Goal: Use online tool/utility: Utilize a website feature to perform a specific function

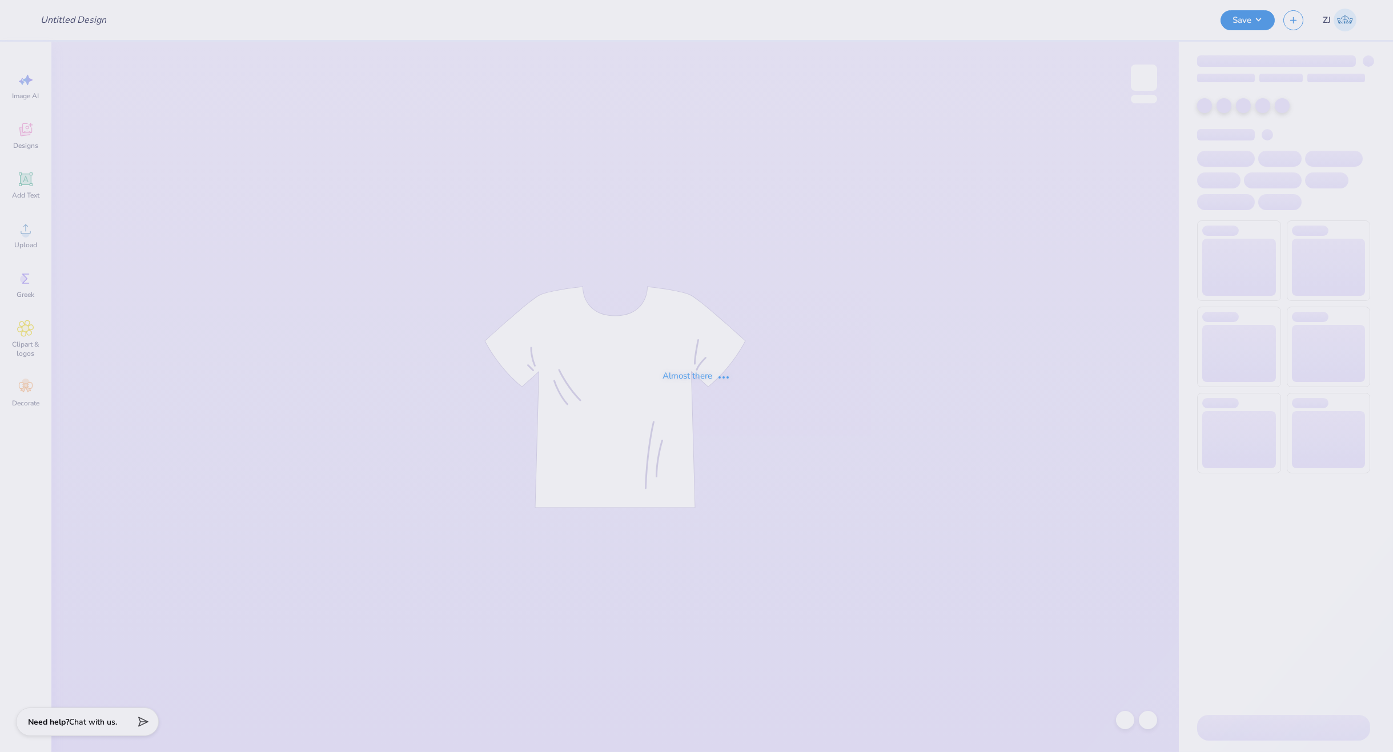
type input "Landscape Architecture shirts"
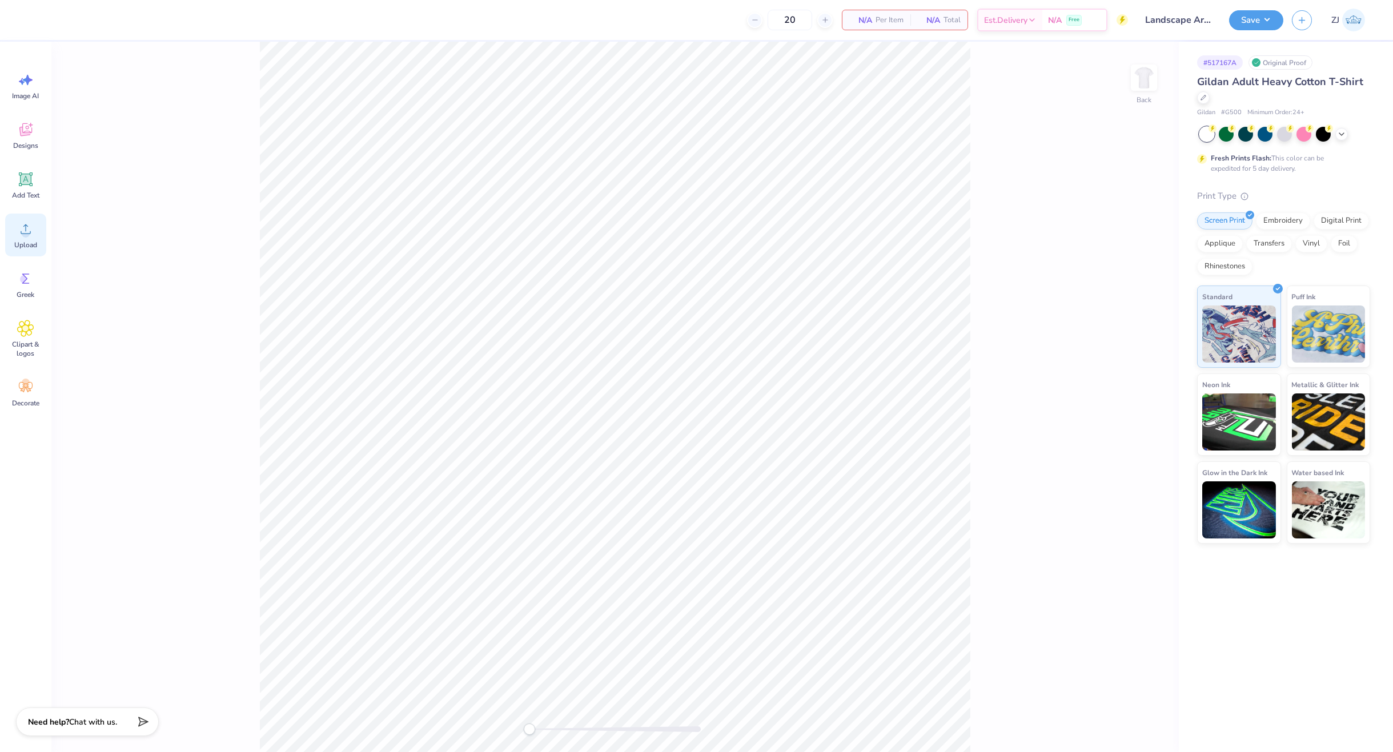
click at [43, 238] on div "Upload" at bounding box center [25, 235] width 41 height 43
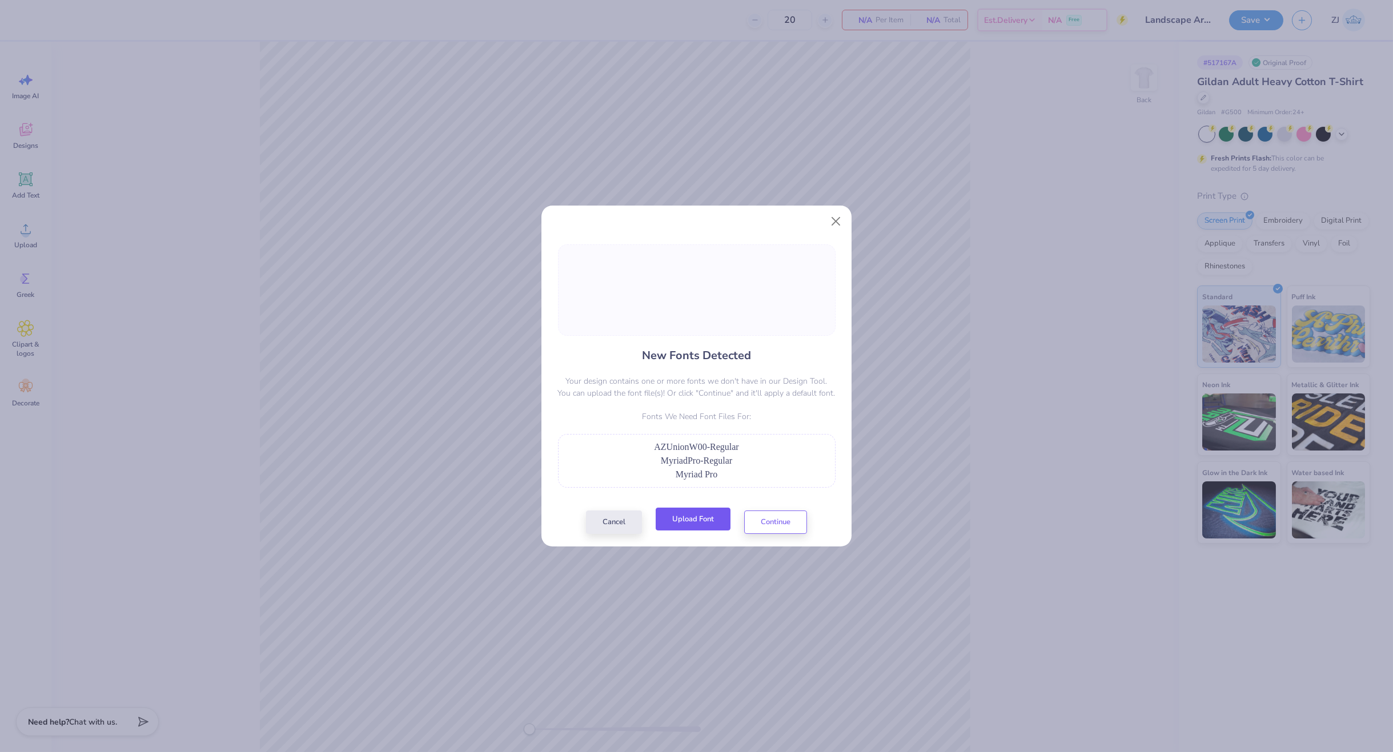
click at [693, 512] on button "Upload Font" at bounding box center [693, 519] width 75 height 23
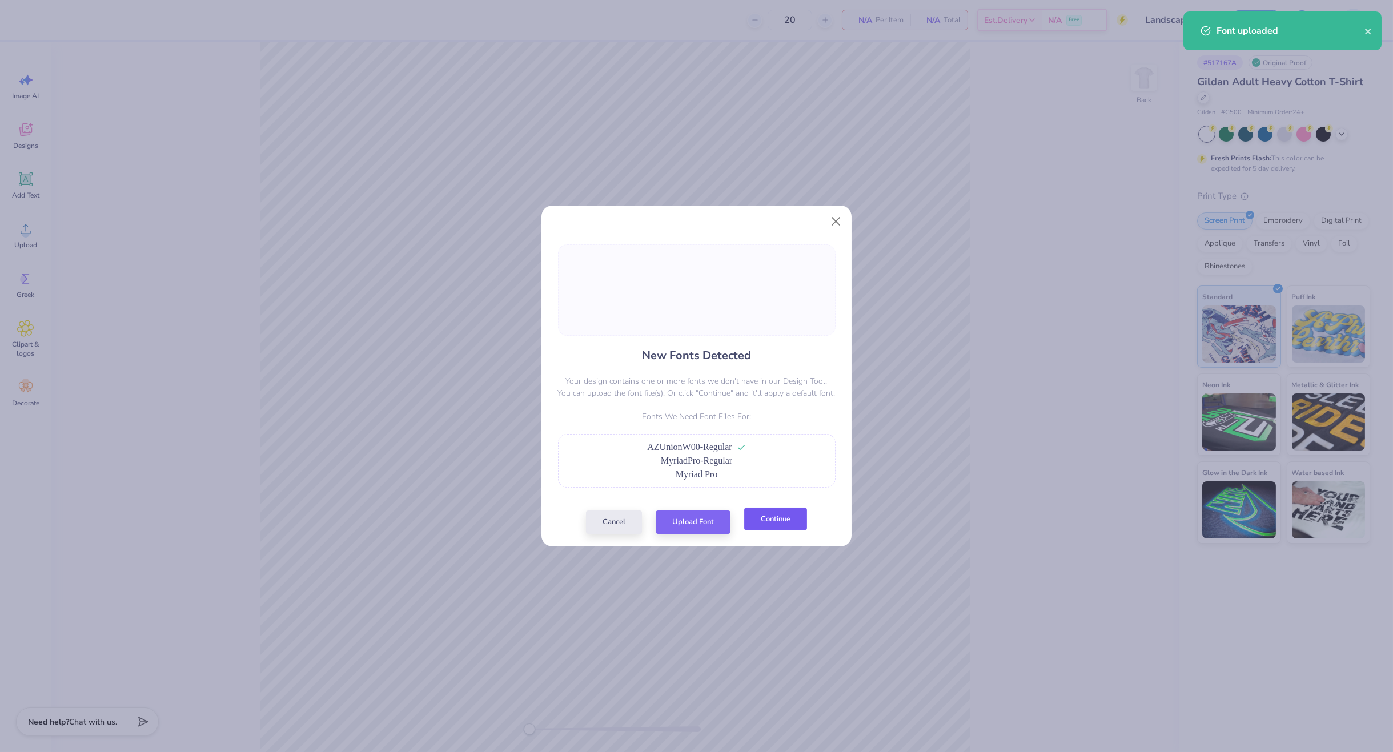
click at [776, 528] on button "Continue" at bounding box center [775, 519] width 63 height 23
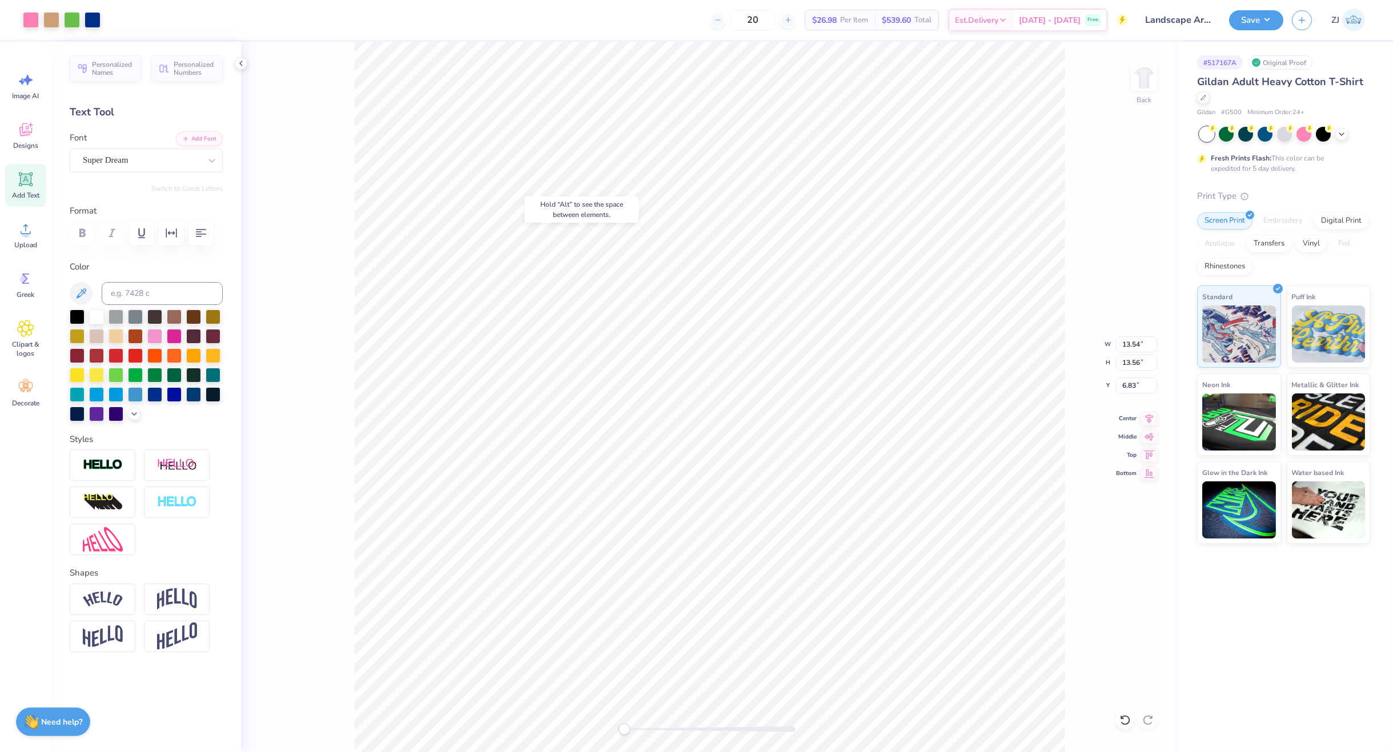
type input "13.54"
type input "13.56"
type input "6.83"
type input "15.03"
type input "16.03"
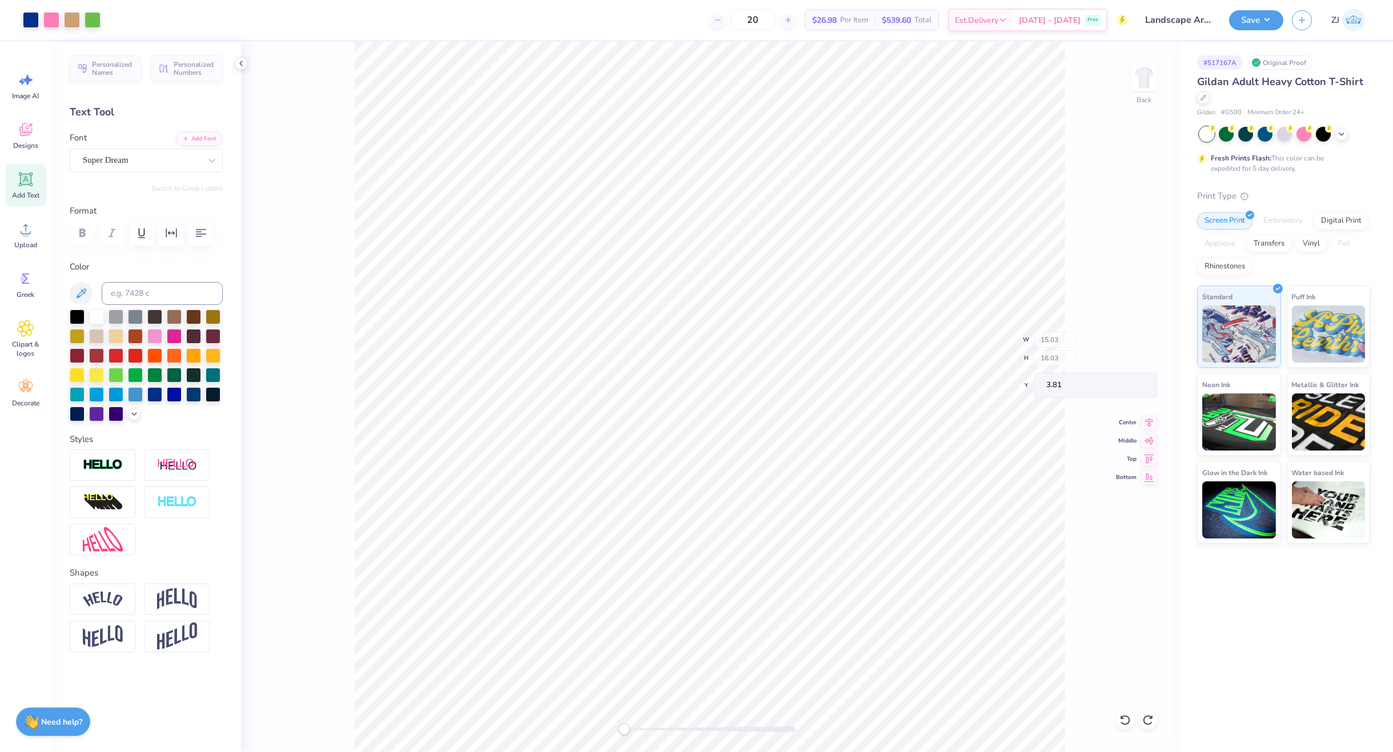
type input "5.23"
click at [26, 232] on circle at bounding box center [26, 234] width 8 height 8
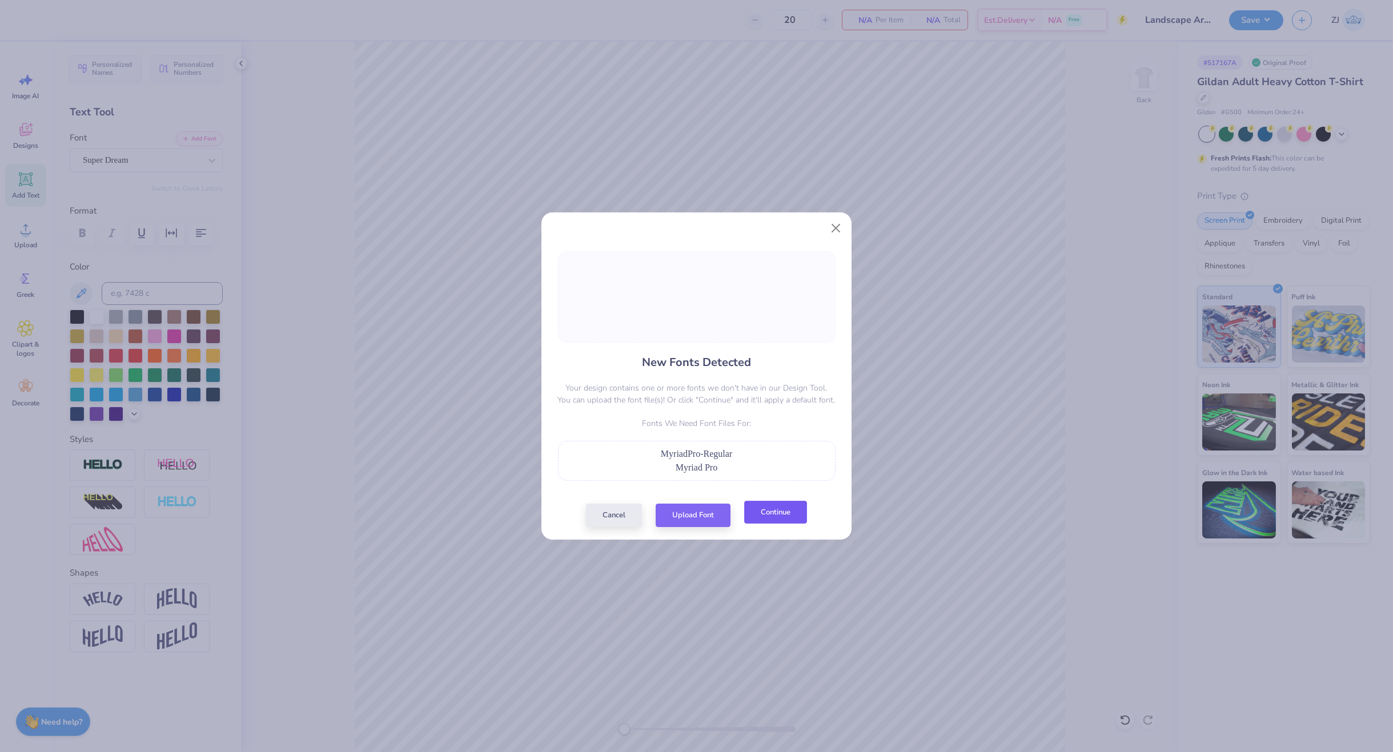
click at [786, 512] on button "Continue" at bounding box center [775, 512] width 63 height 23
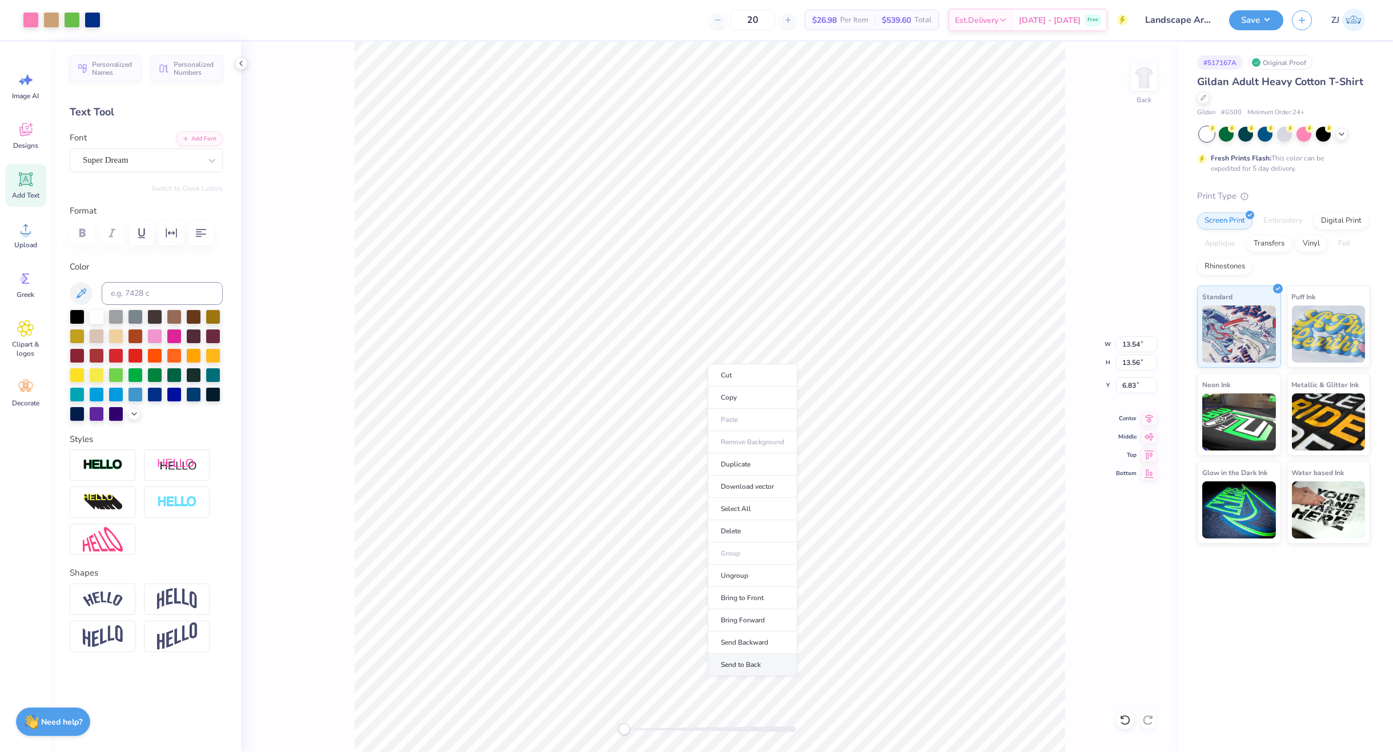
click at [736, 666] on li "Send to Back" at bounding box center [752, 665] width 90 height 22
click at [91, 170] on div "Super Dream" at bounding box center [146, 160] width 153 height 24
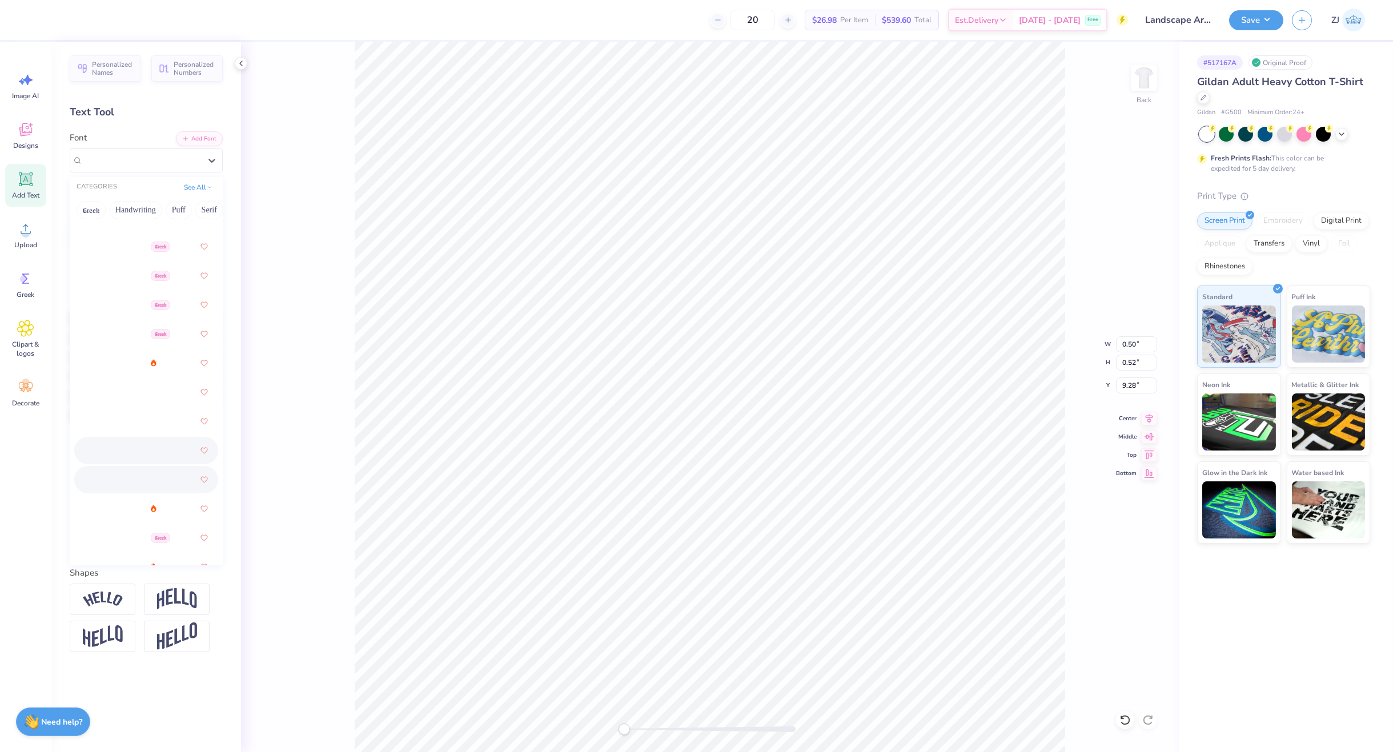
scroll to position [356, 0]
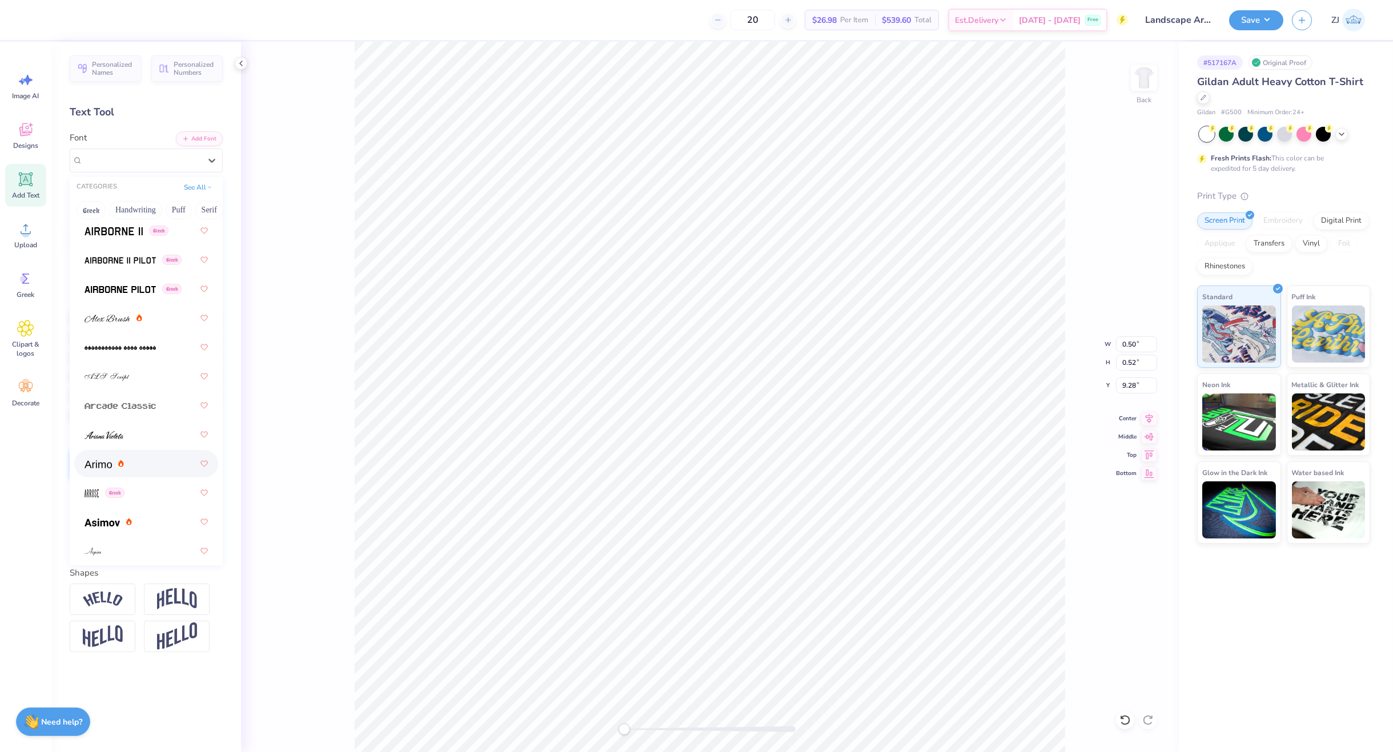
click at [110, 459] on span at bounding box center [98, 464] width 27 height 12
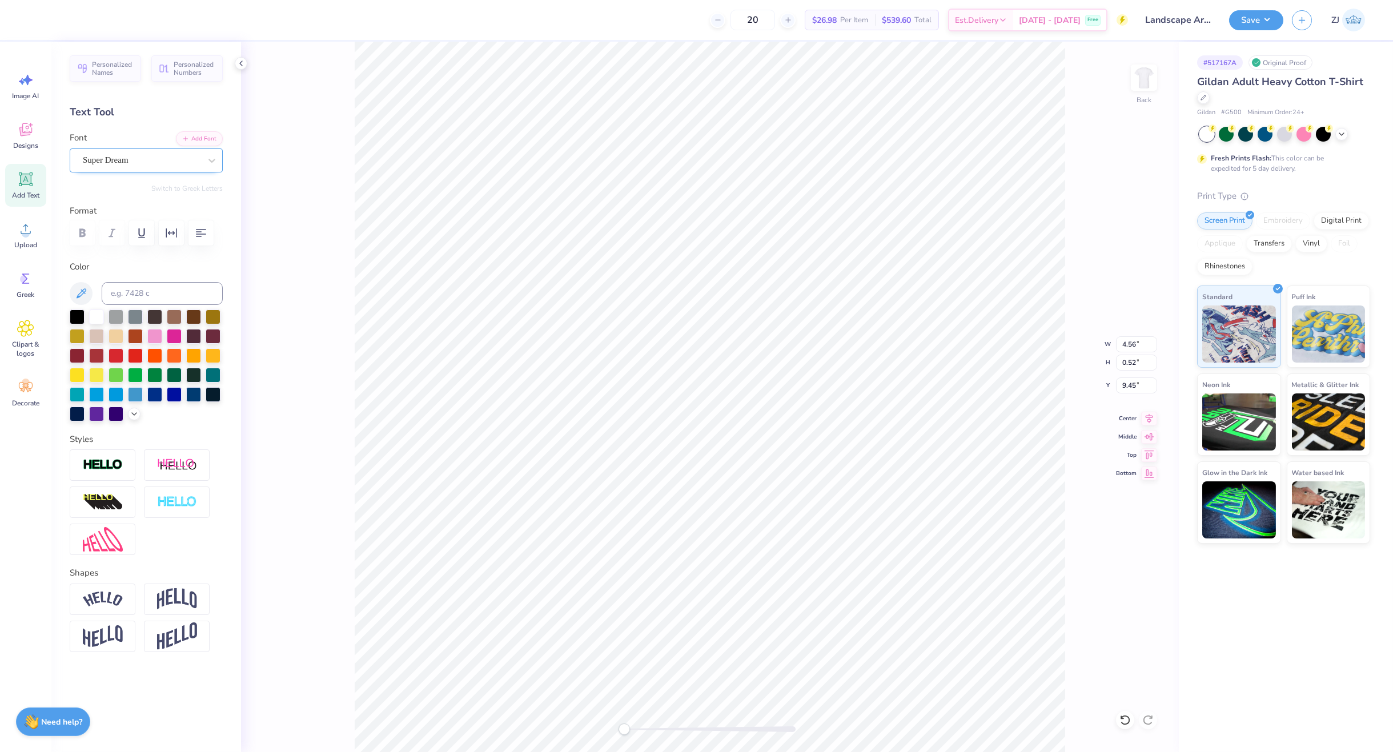
click at [157, 164] on div "Super Dream" at bounding box center [142, 160] width 120 height 18
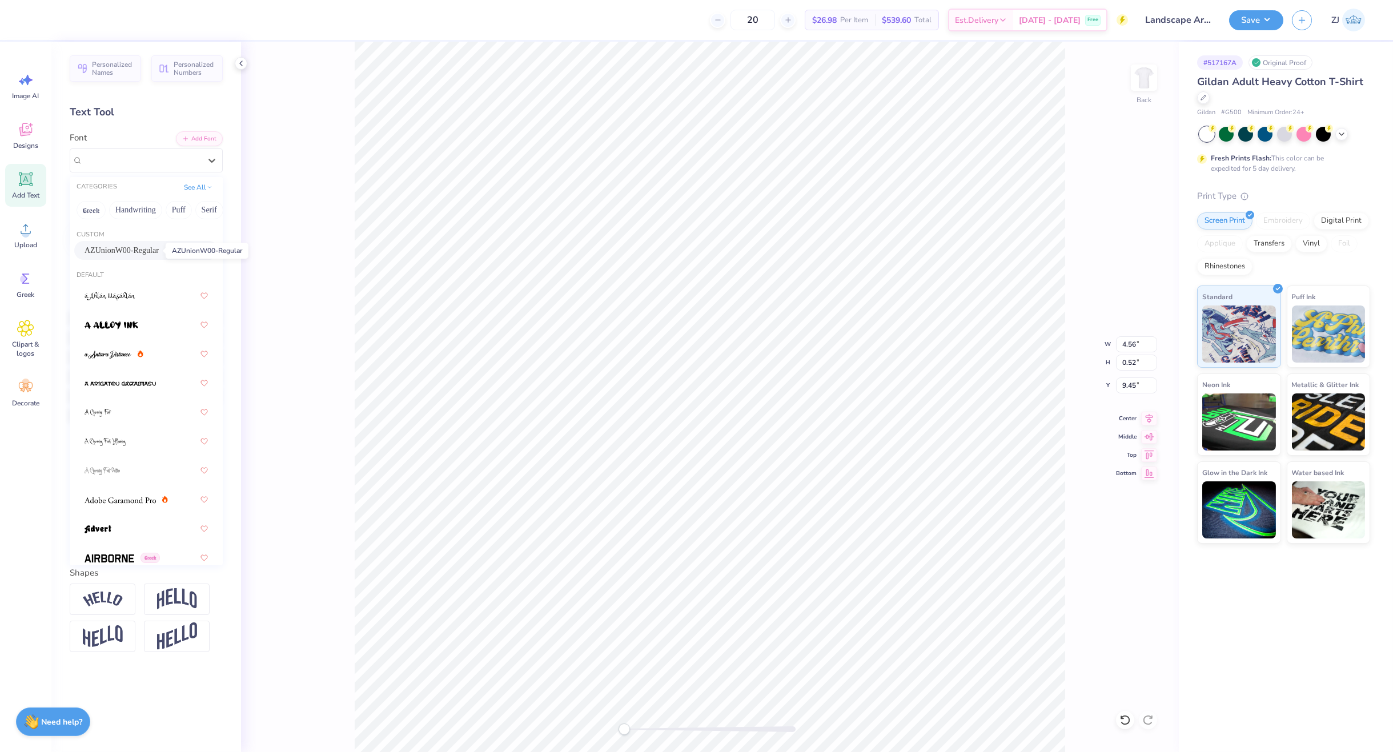
click at [114, 251] on span "AZUnionW00-Regular" at bounding box center [122, 250] width 74 height 12
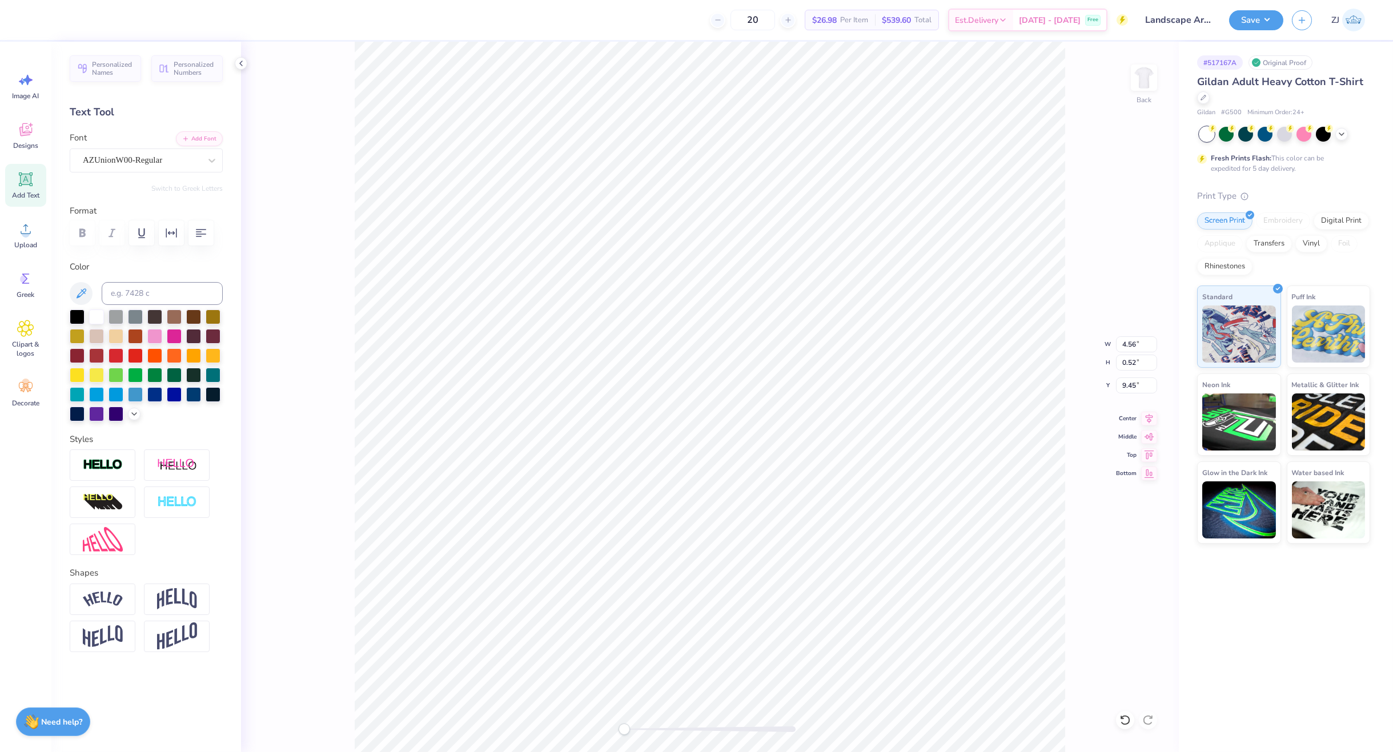
type input "13.56"
type input "4.16"
type input "5.23"
click at [127, 152] on div at bounding box center [142, 159] width 118 height 15
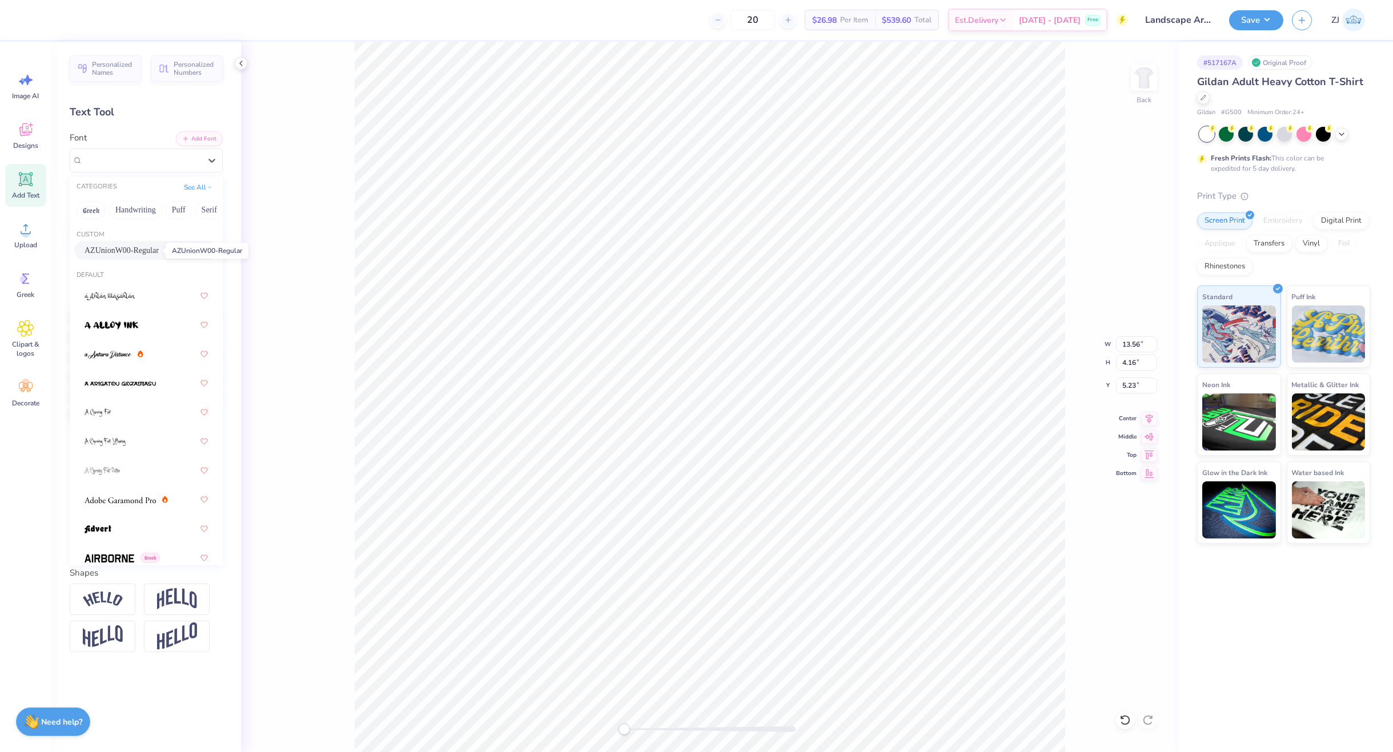
click at [106, 252] on span "AZUnionW00-Regular" at bounding box center [122, 250] width 74 height 12
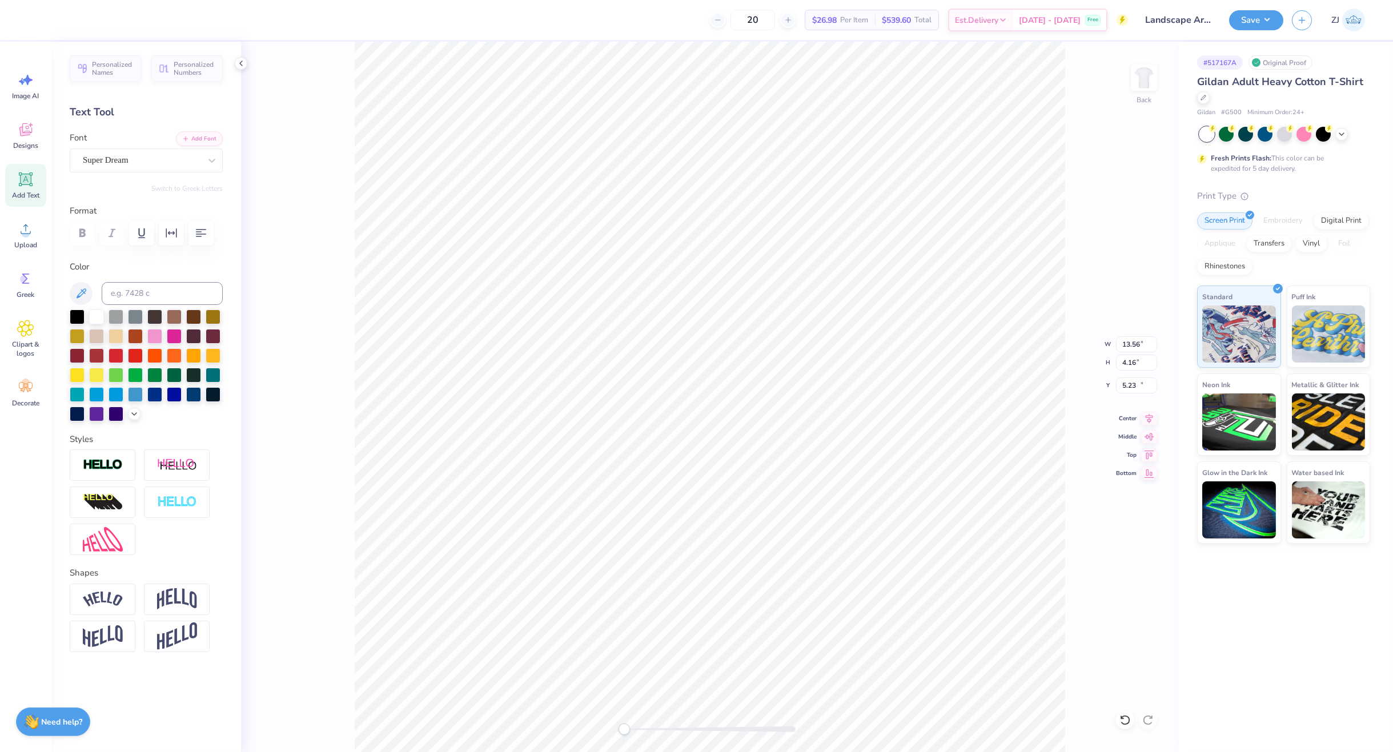
type input "14.50"
type input "0.72"
type input "20.55"
click at [99, 160] on div "Super Dream" at bounding box center [142, 160] width 120 height 18
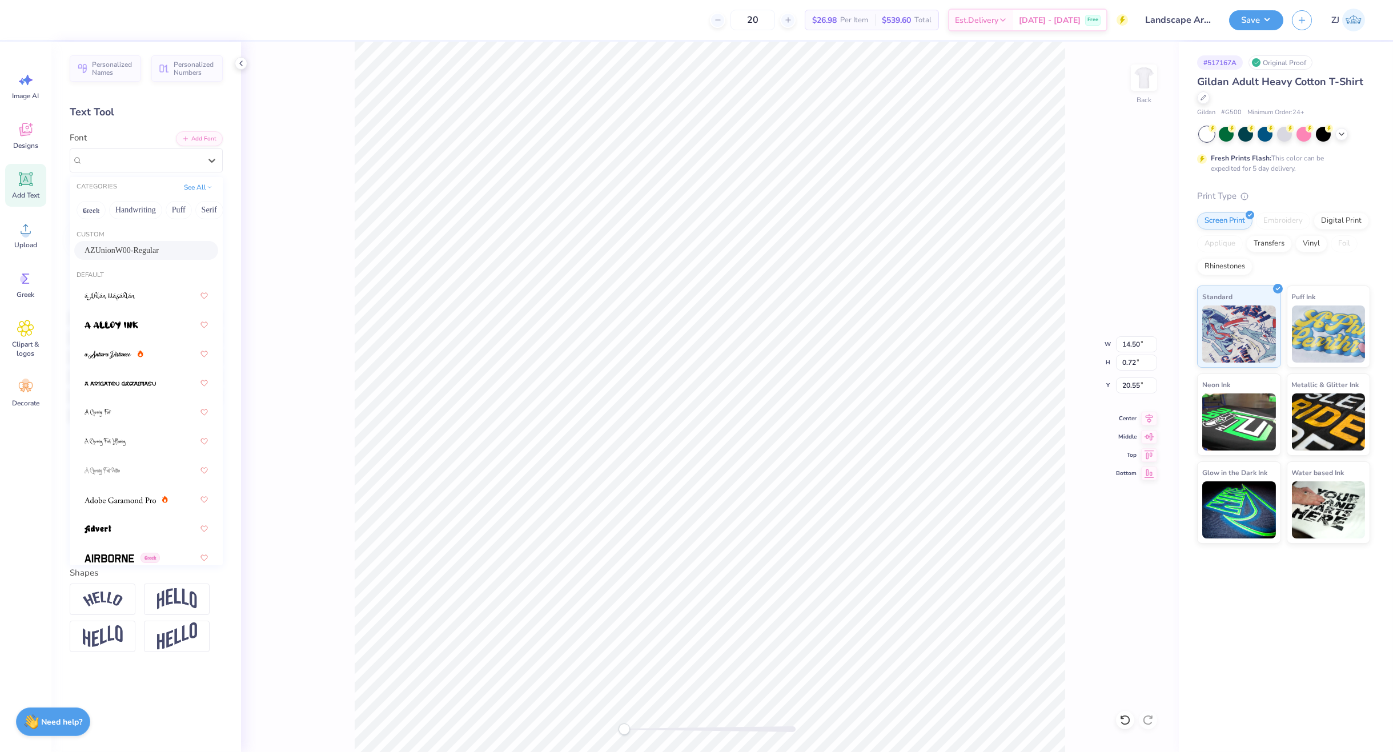
click at [120, 250] on span "AZUnionW00-Regular" at bounding box center [122, 250] width 74 height 12
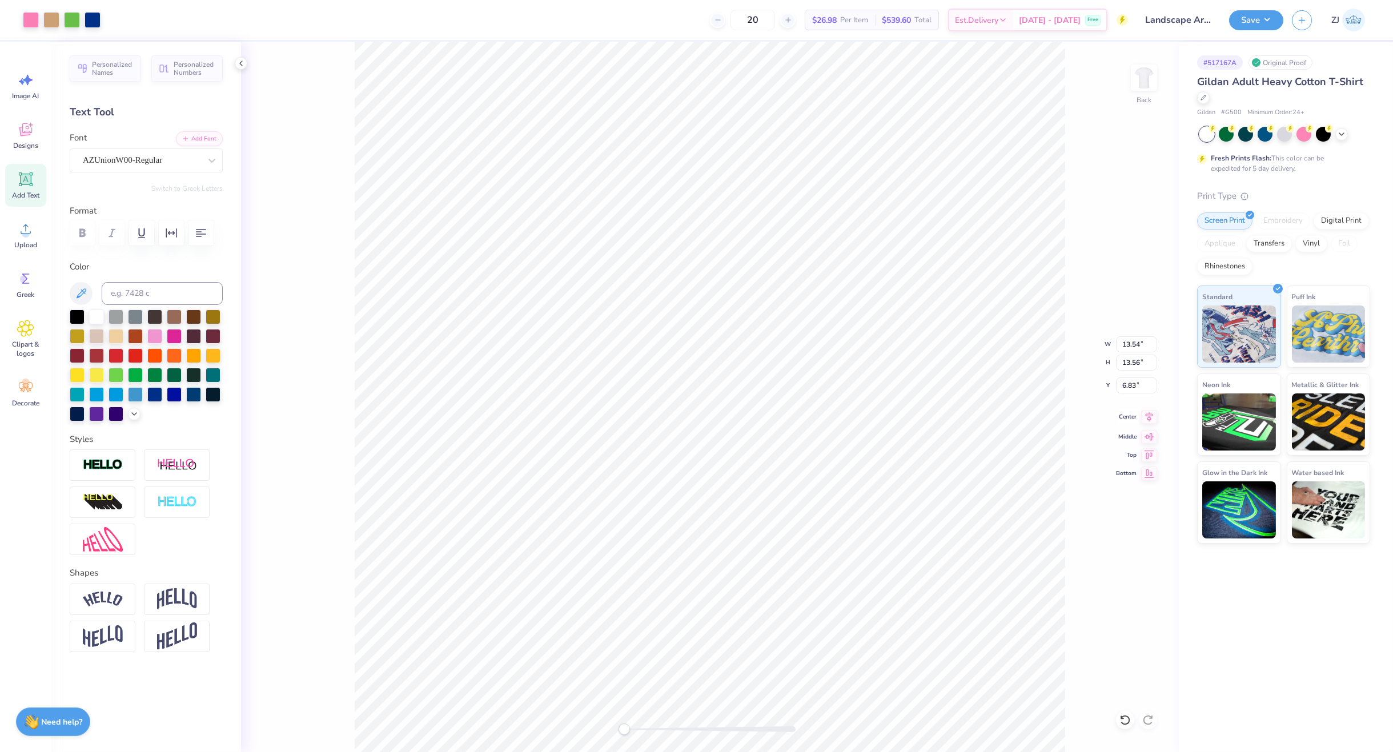
click at [1154, 417] on icon at bounding box center [1149, 417] width 16 height 14
click at [1151, 413] on icon at bounding box center [1149, 417] width 16 height 14
click at [1148, 417] on icon at bounding box center [1148, 417] width 7 height 10
type input "12.56"
type input "5.10"
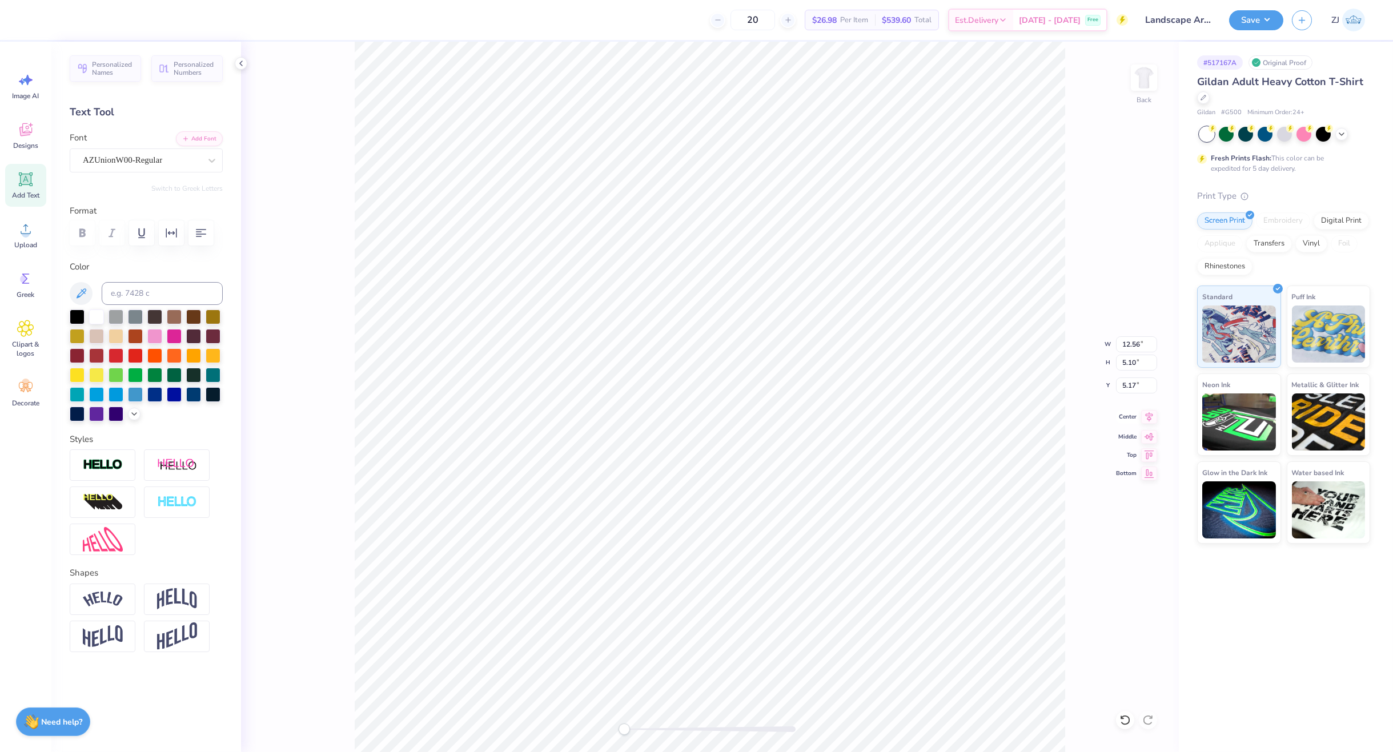
type input "5.17"
click at [1144, 415] on icon at bounding box center [1149, 417] width 16 height 14
type input "12.43"
type input "0.93"
type input "20.44"
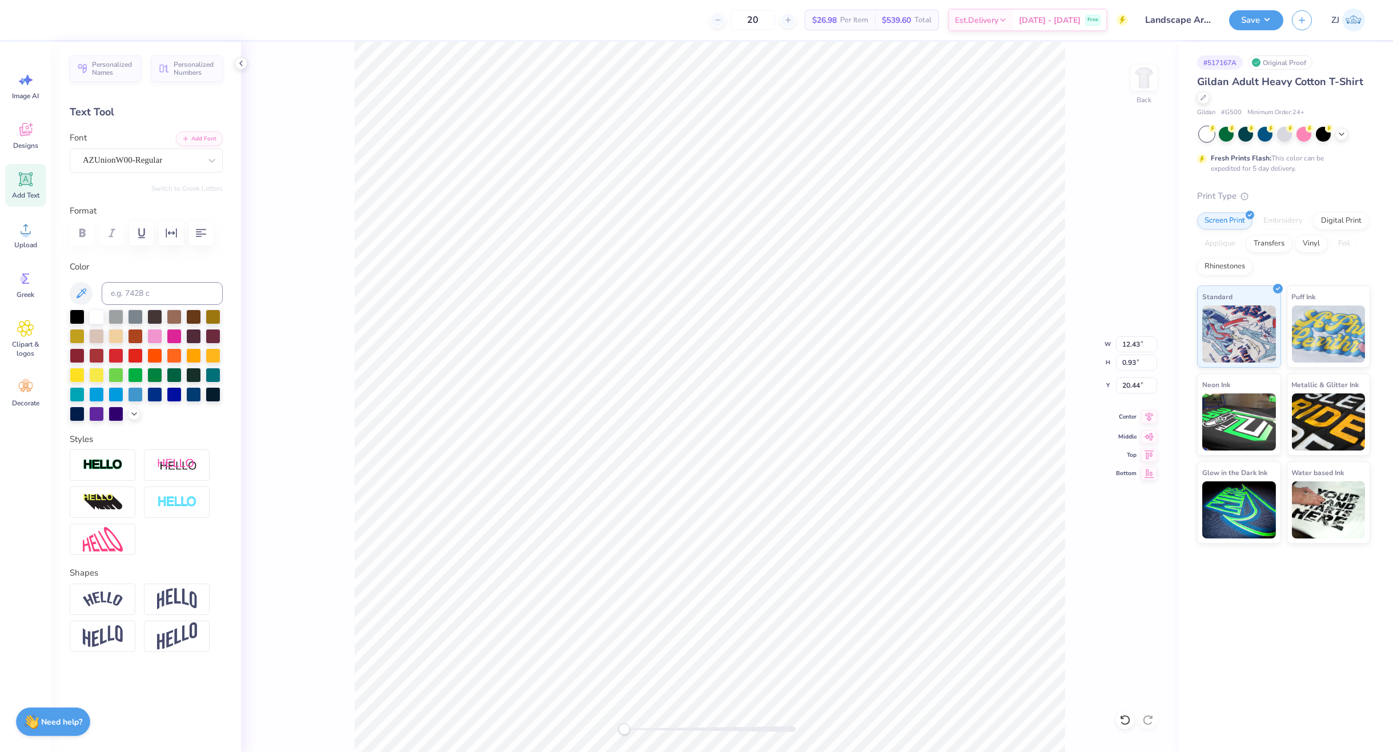
type input "12.56"
type input "5.10"
type input "5.17"
click at [1149, 416] on icon at bounding box center [1149, 417] width 16 height 14
click at [636, 731] on div at bounding box center [709, 729] width 171 height 6
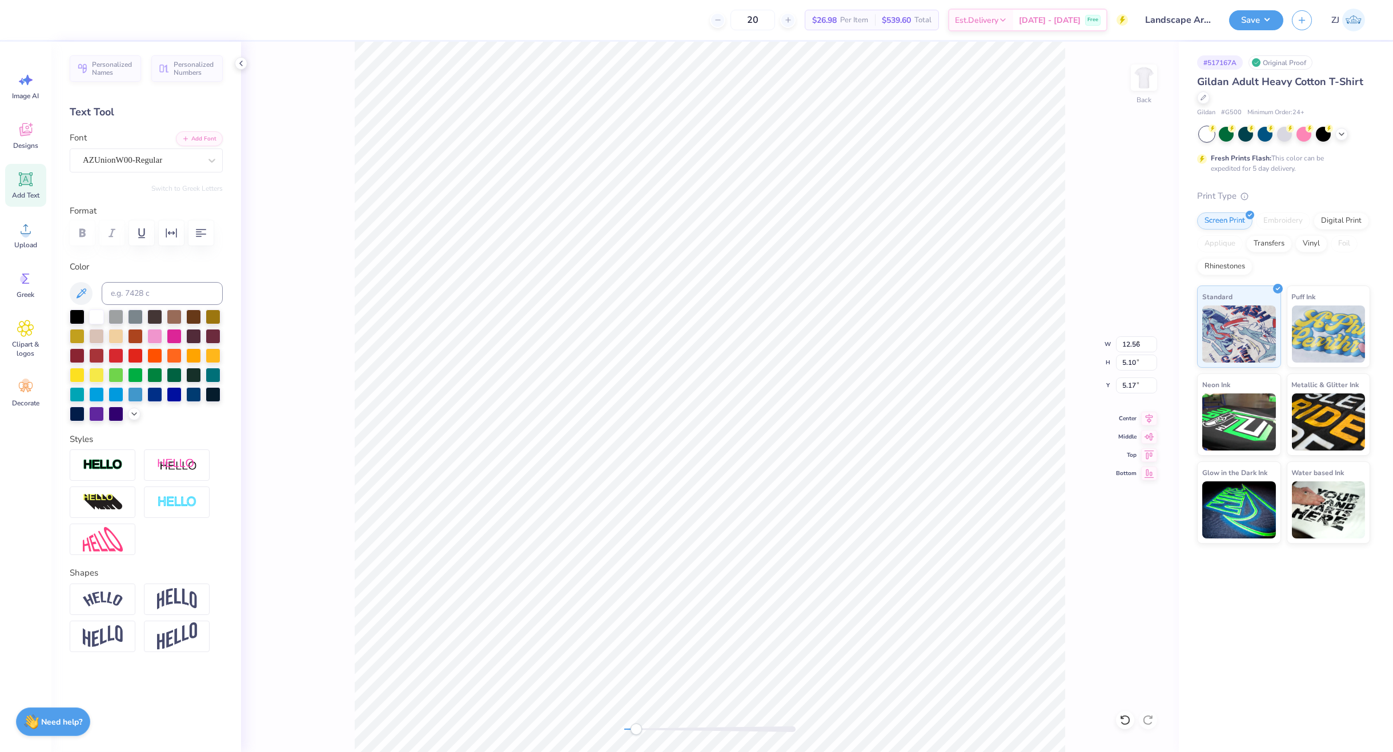
type input "4.69"
type input "0.61"
type input "9.45"
type input "5.35"
type input "0.72"
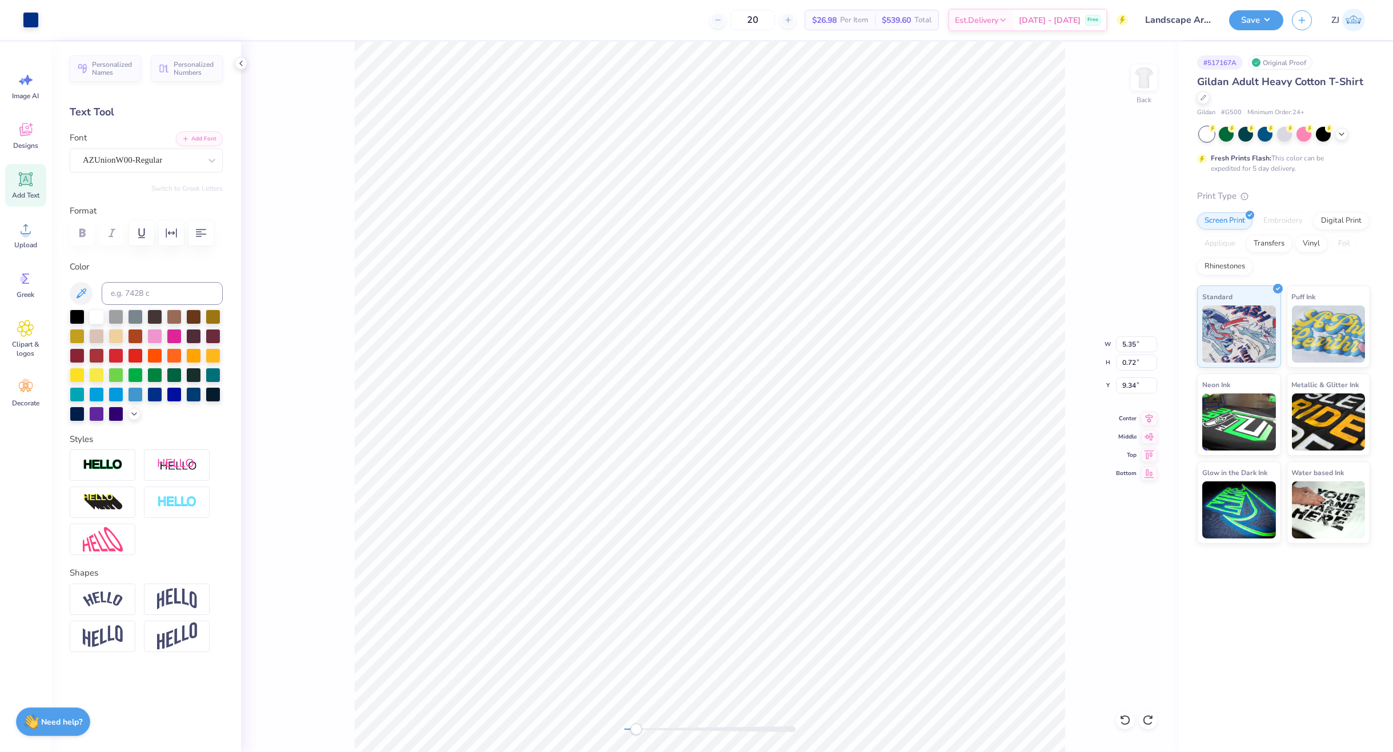
type input "9.13"
type input "13.54"
type input "13.56"
type input "6.83"
type input "0.48"
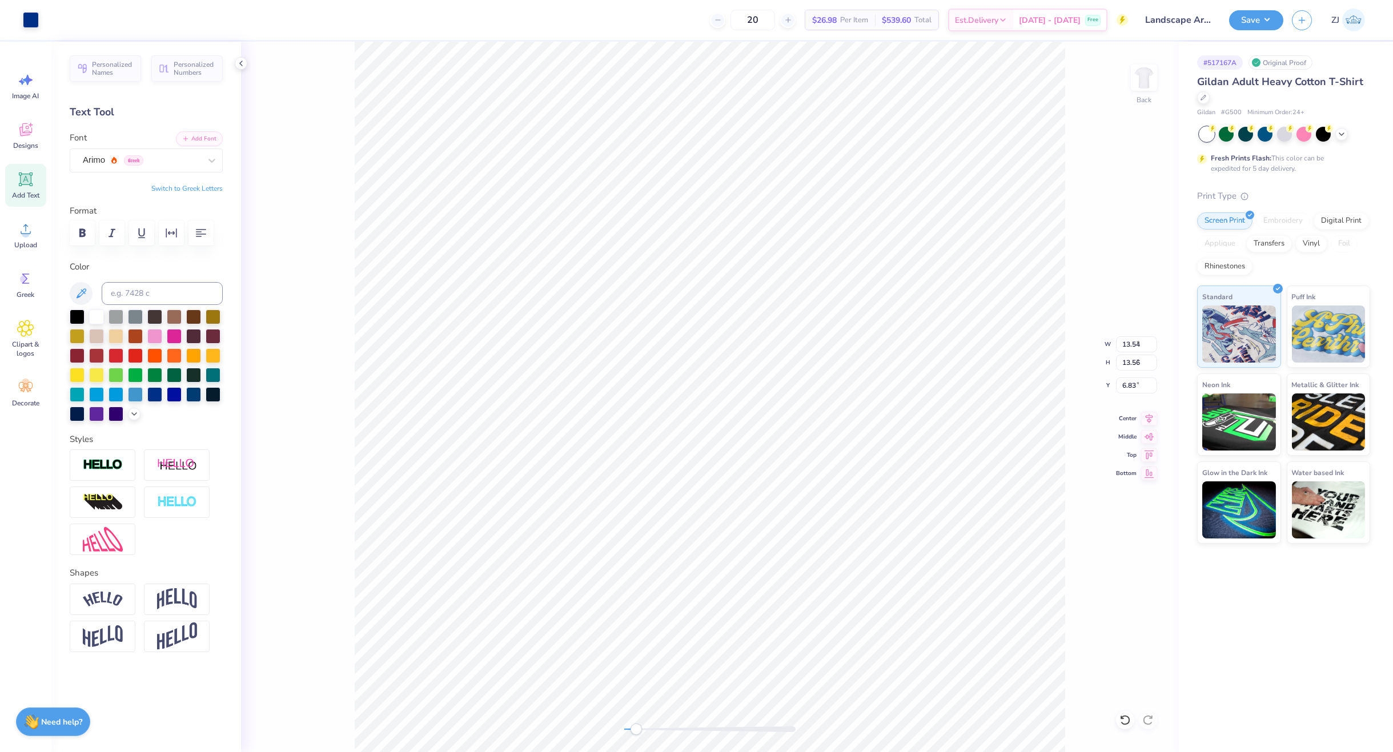
type input "0.48"
type input "9.13"
type input "12.56"
type input "5.10"
type input "3.94"
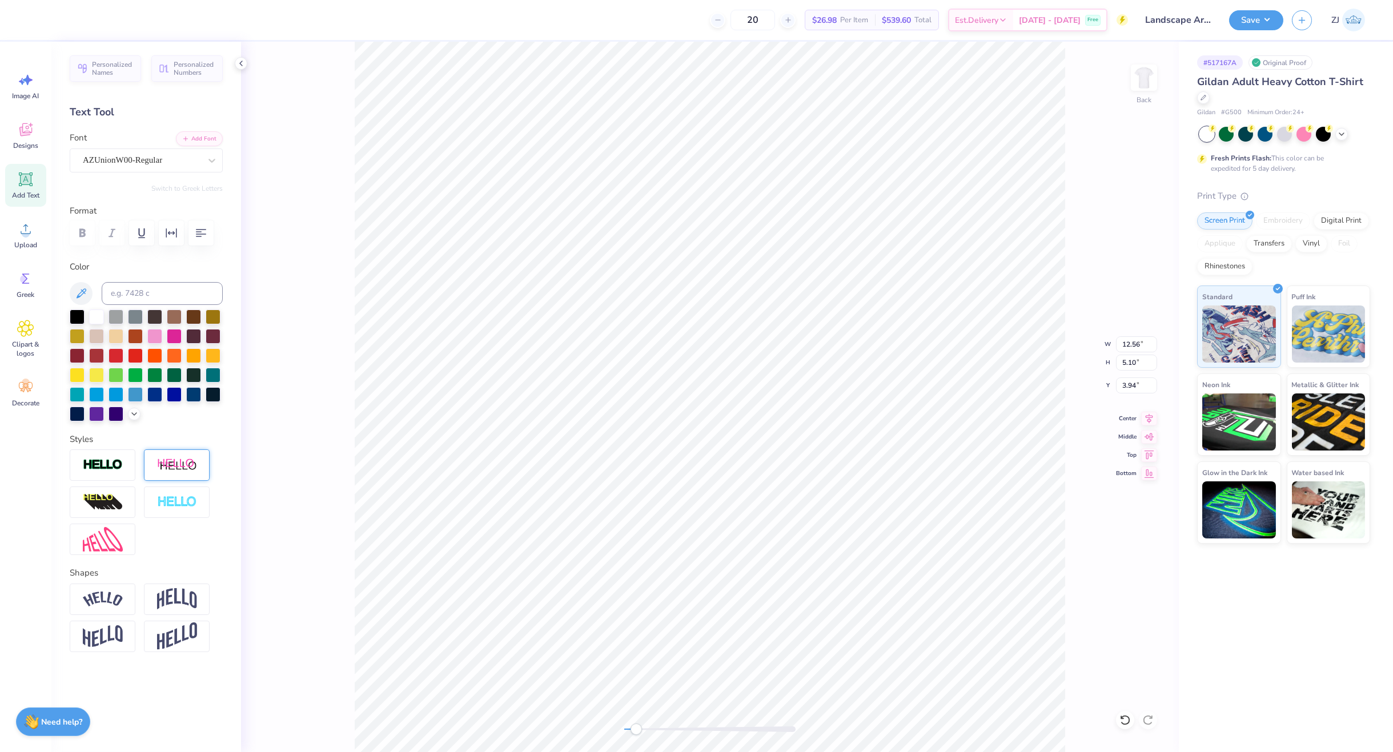
click at [169, 457] on div at bounding box center [177, 464] width 66 height 31
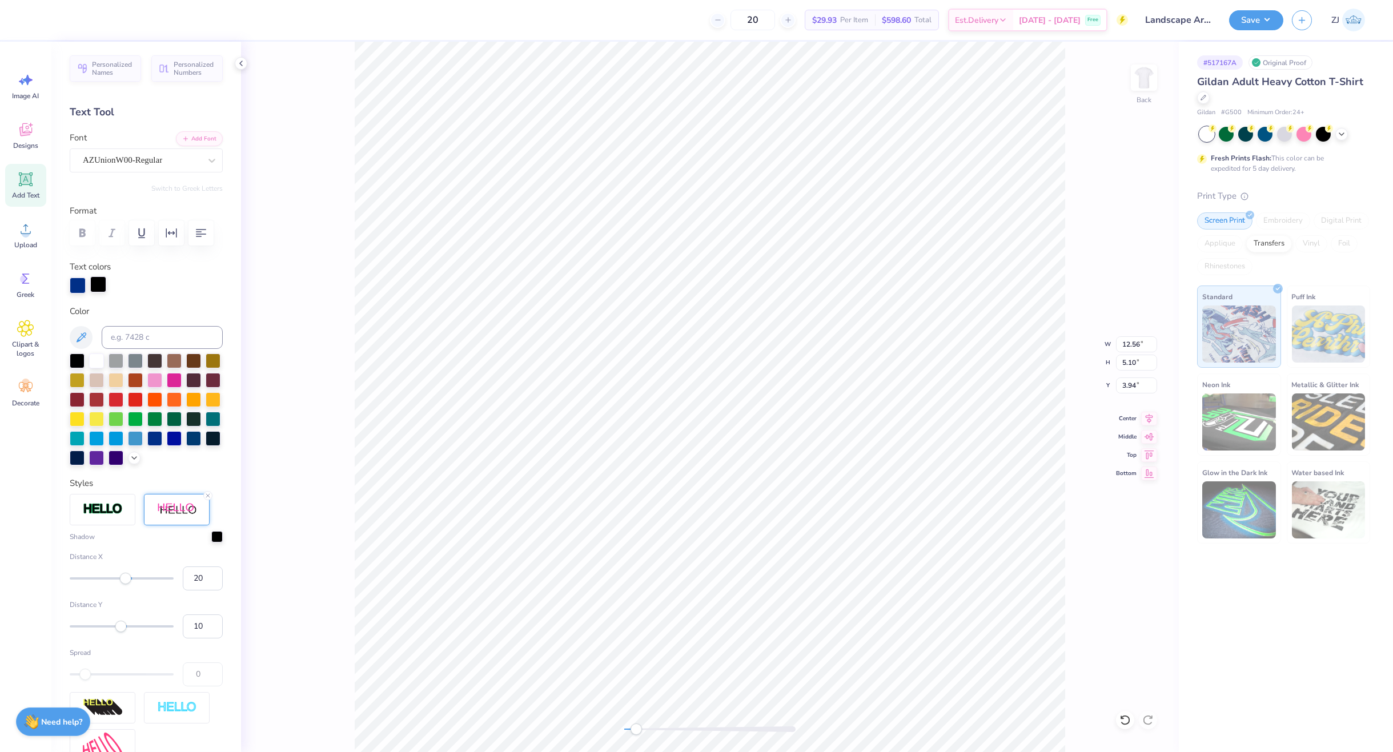
click at [104, 292] on div at bounding box center [98, 284] width 16 height 16
click at [152, 378] on div "Color" at bounding box center [146, 385] width 153 height 161
click at [152, 349] on input at bounding box center [162, 337] width 121 height 23
type input "211"
drag, startPoint x: 190, startPoint y: 628, endPoint x: 170, endPoint y: 628, distance: 19.4
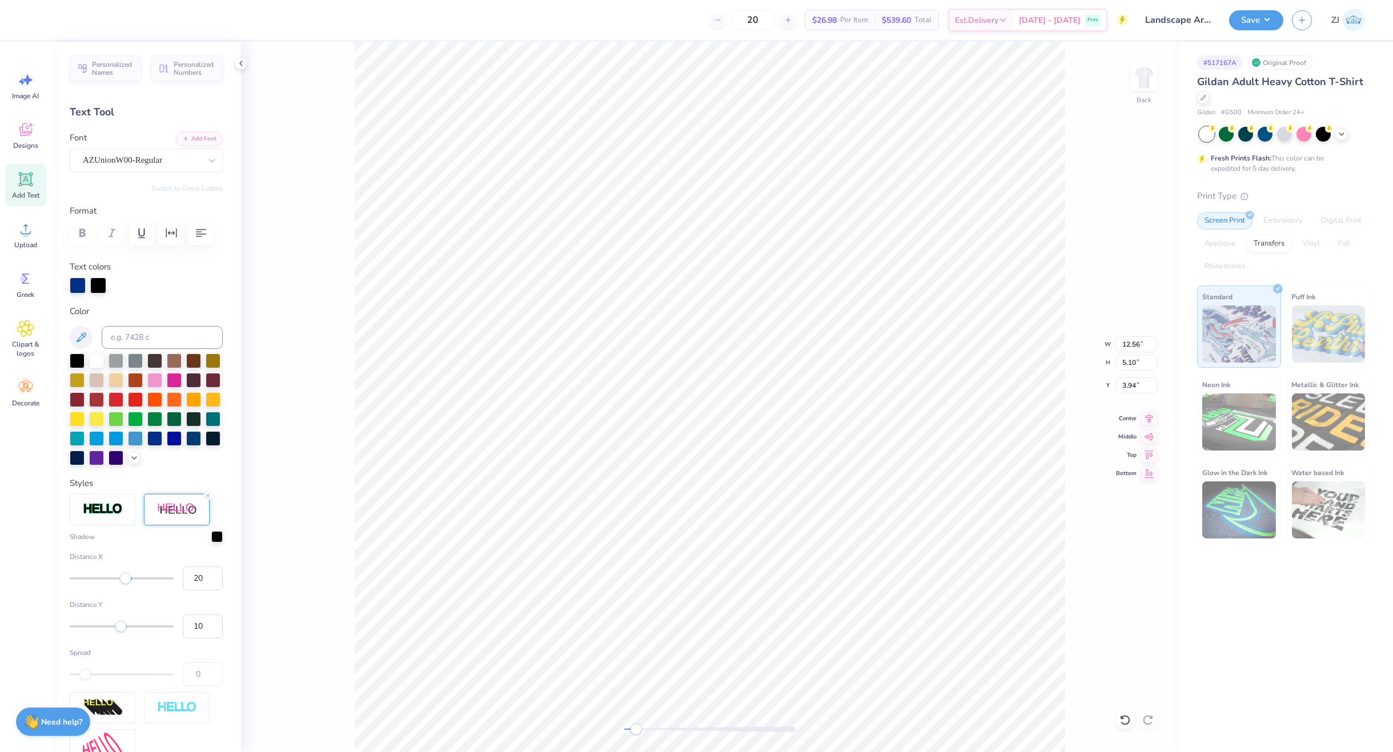
click at [165, 590] on div "Distance X 20" at bounding box center [146, 571] width 153 height 39
type input "0"
drag, startPoint x: 198, startPoint y: 675, endPoint x: 183, endPoint y: 676, distance: 14.9
click at [183, 638] on input "9" at bounding box center [203, 626] width 40 height 24
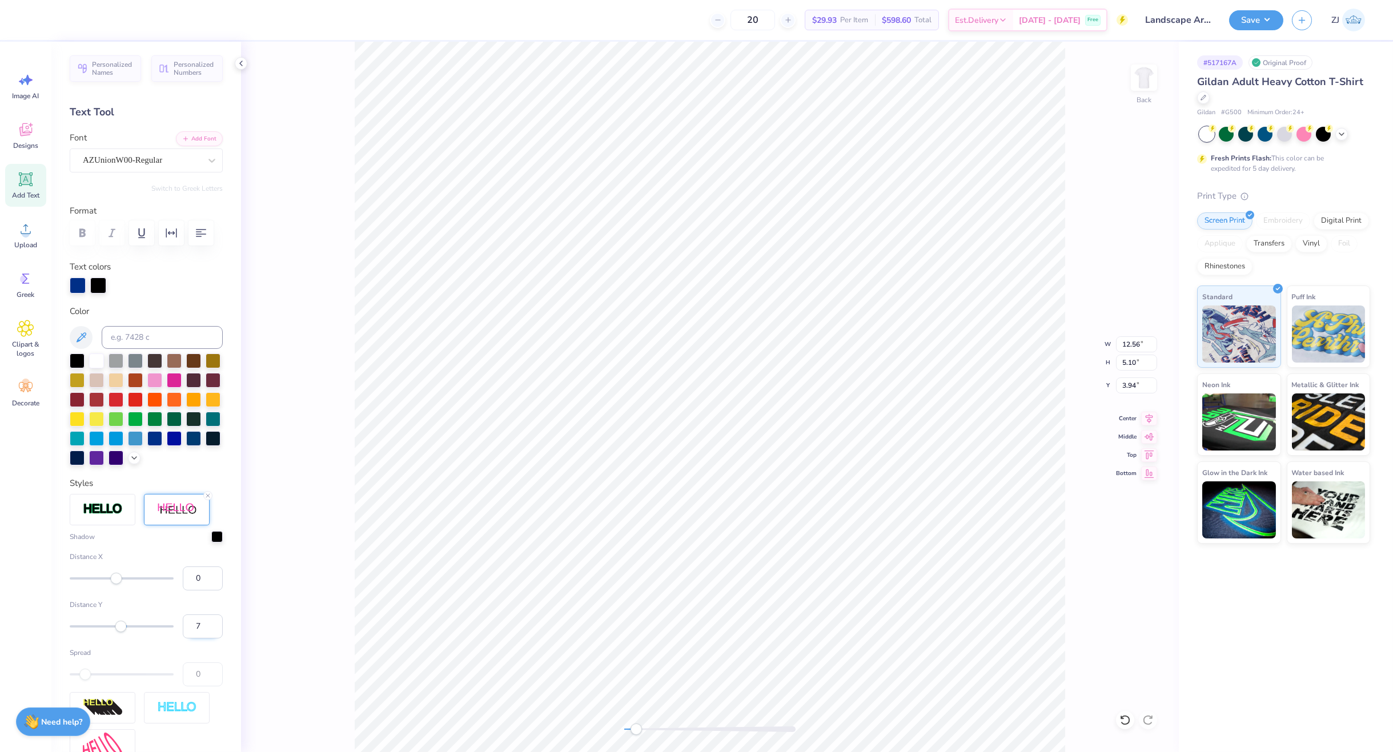
drag, startPoint x: 197, startPoint y: 677, endPoint x: 180, endPoint y: 676, distance: 16.6
click at [183, 638] on input "7" at bounding box center [203, 626] width 40 height 24
drag, startPoint x: 192, startPoint y: 675, endPoint x: 178, endPoint y: 676, distance: 14.3
click at [183, 638] on input "7" at bounding box center [203, 626] width 40 height 24
type input "5"
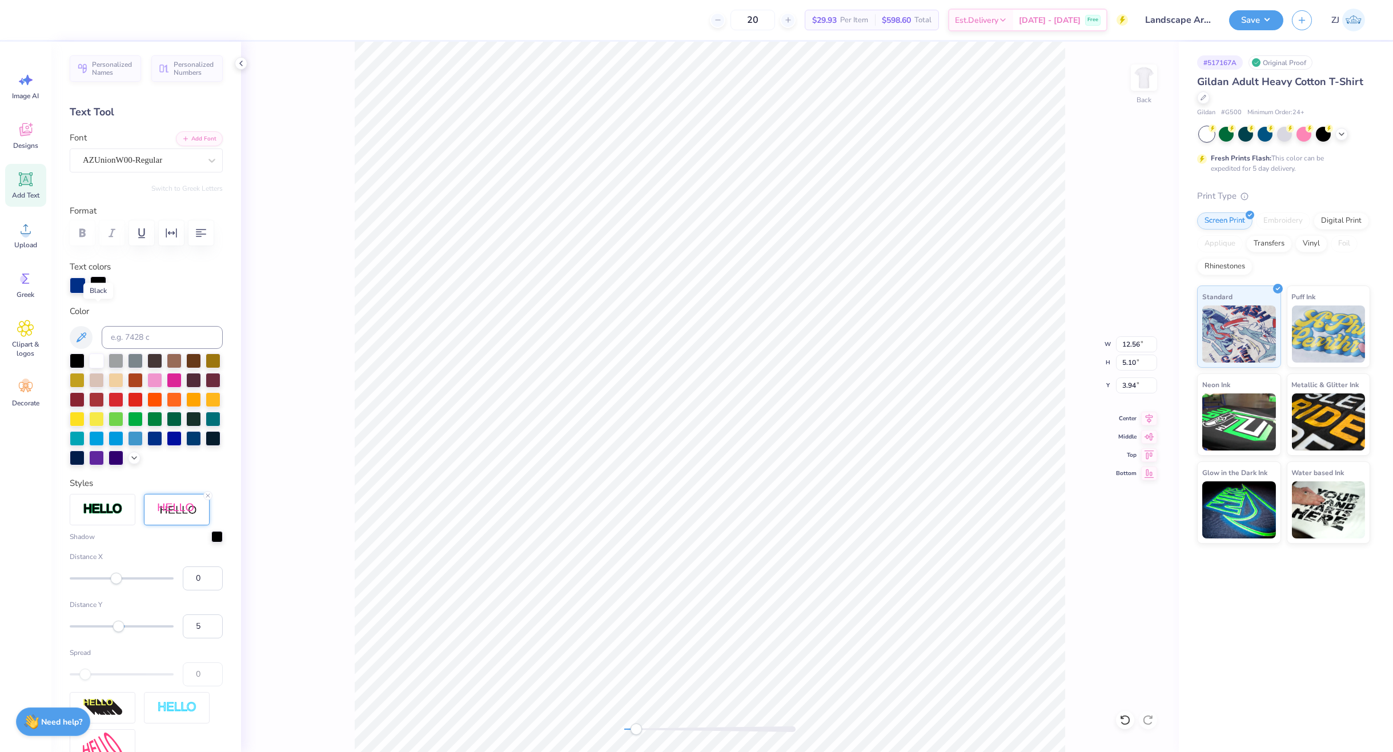
click at [97, 292] on div at bounding box center [98, 284] width 16 height 16
click at [125, 349] on input at bounding box center [162, 337] width 121 height 23
type input "211"
type input "13.54"
type input "13.56"
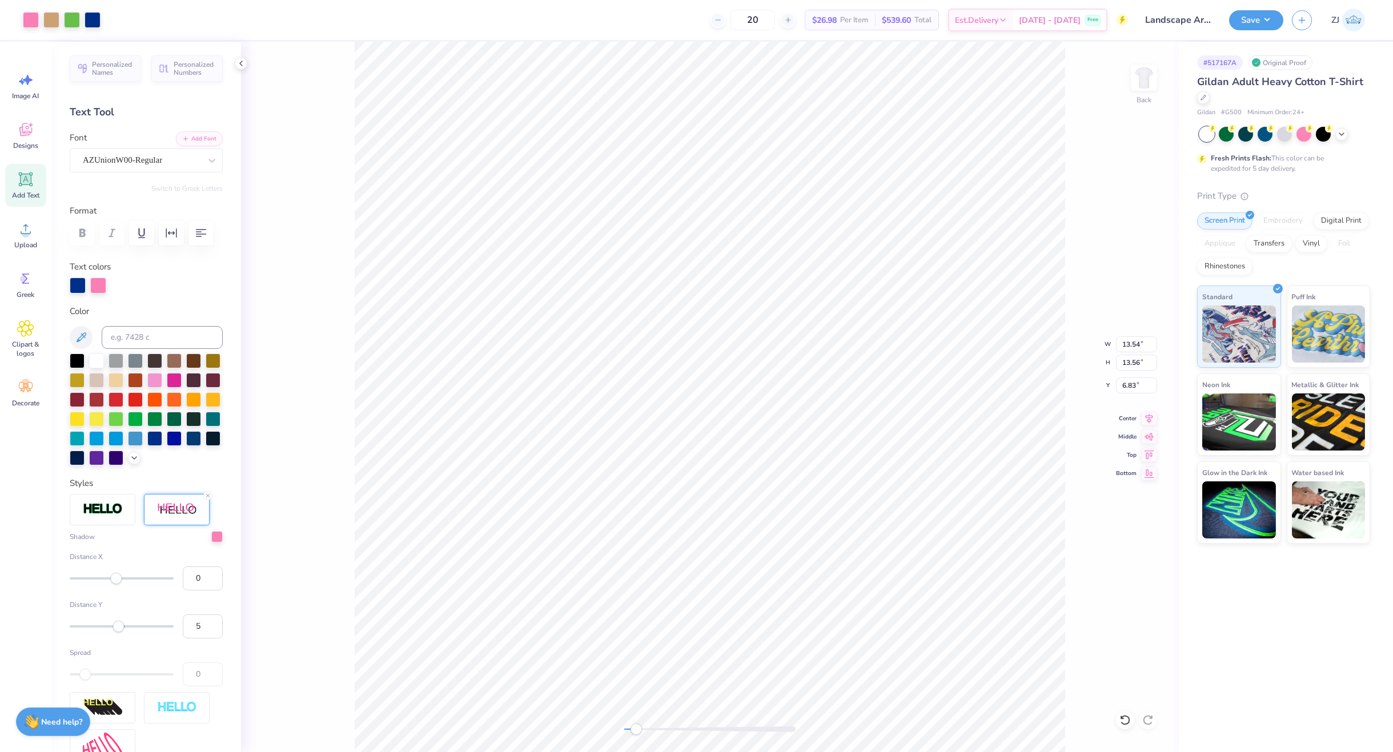
type input "6.83"
type input "4.69"
type input "0.61"
type input "9.23"
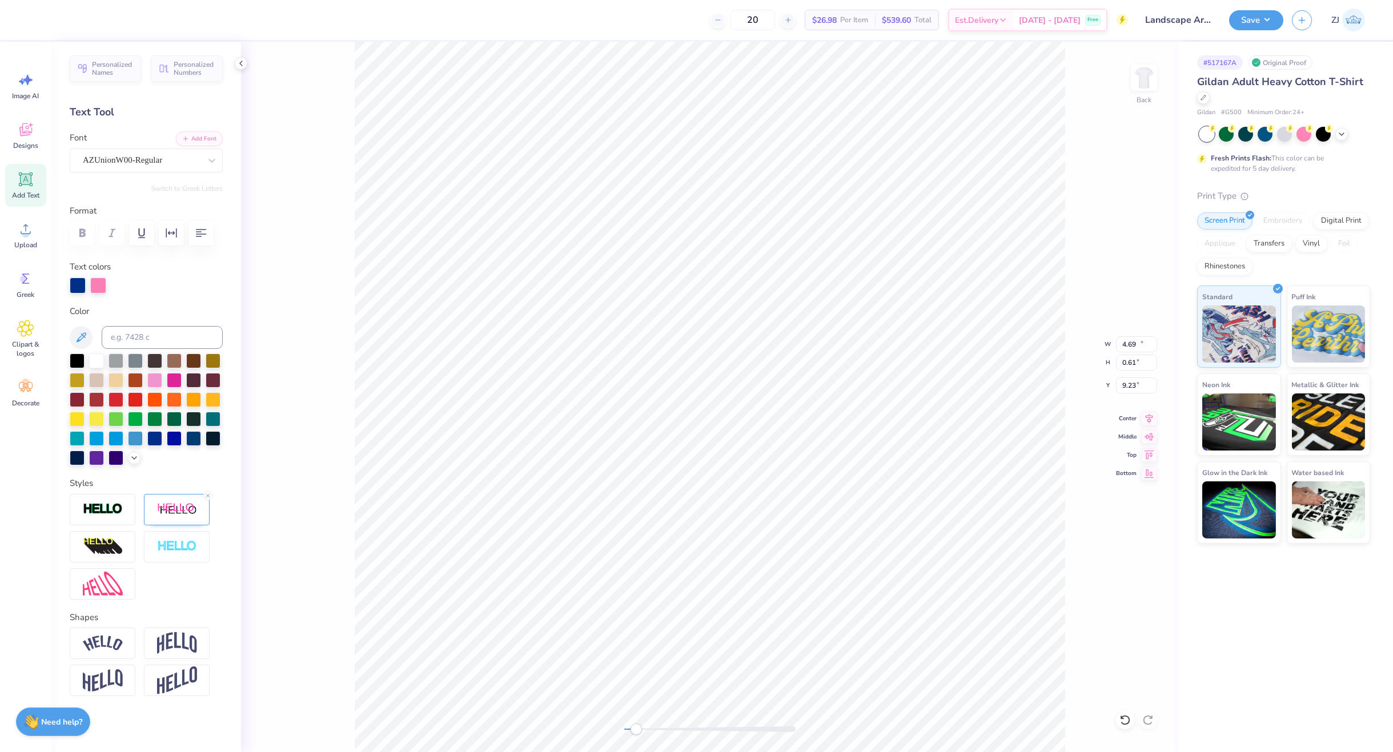
type input "12.51"
type input "5.33"
type input "3.79"
drag, startPoint x: 1147, startPoint y: 411, endPoint x: 1156, endPoint y: 408, distance: 9.4
click at [1147, 411] on div "Back W 12.51 12.51 " H 5.33 5.33 " Y 3.79 3.79 " Center Middle Top Bottom" at bounding box center [710, 397] width 938 height 710
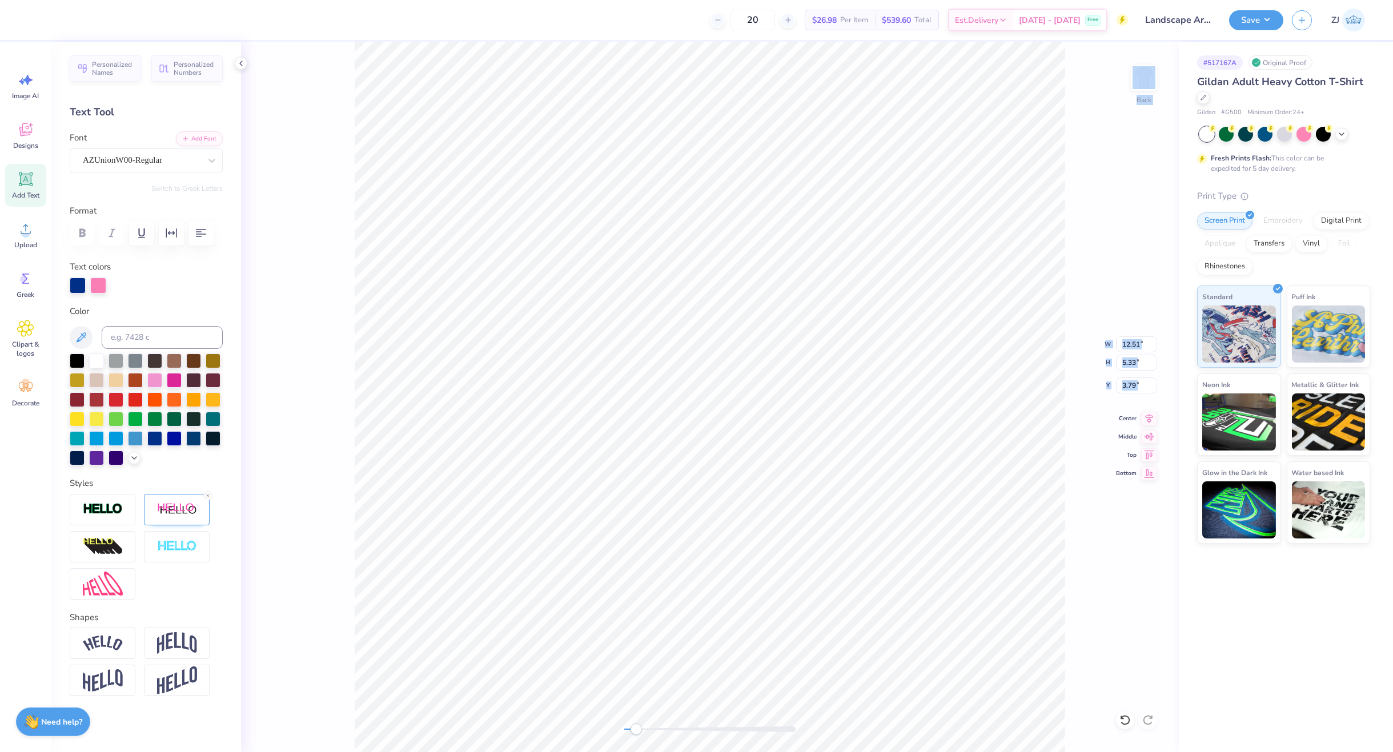
click at [1148, 416] on icon at bounding box center [1149, 419] width 16 height 14
click at [1147, 418] on icon at bounding box center [1148, 417] width 7 height 10
click at [1150, 415] on icon at bounding box center [1149, 417] width 16 height 14
type input "13.54"
type input "13.56"
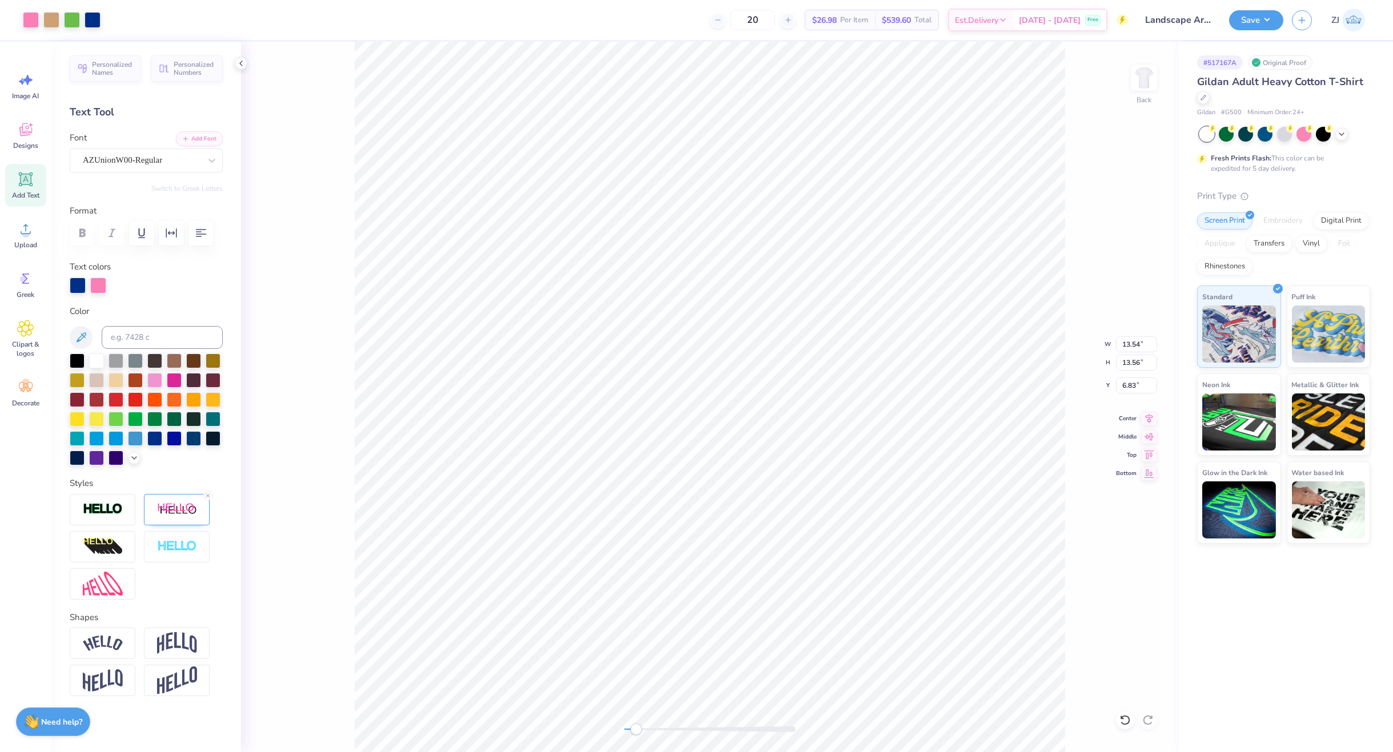
type input "6.83"
type input "4.69"
type input "0.61"
type input "9.10"
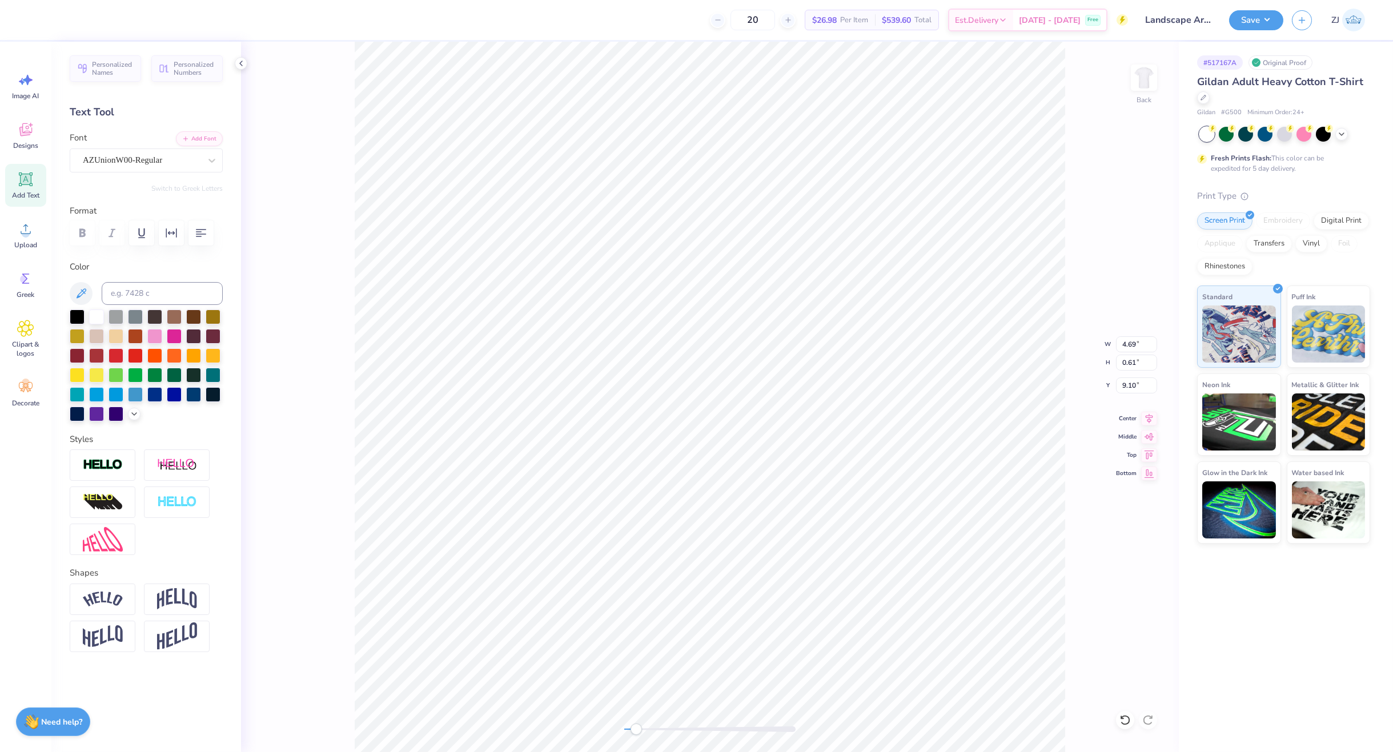
type input "12.51"
type input "5.33"
type input "3.79"
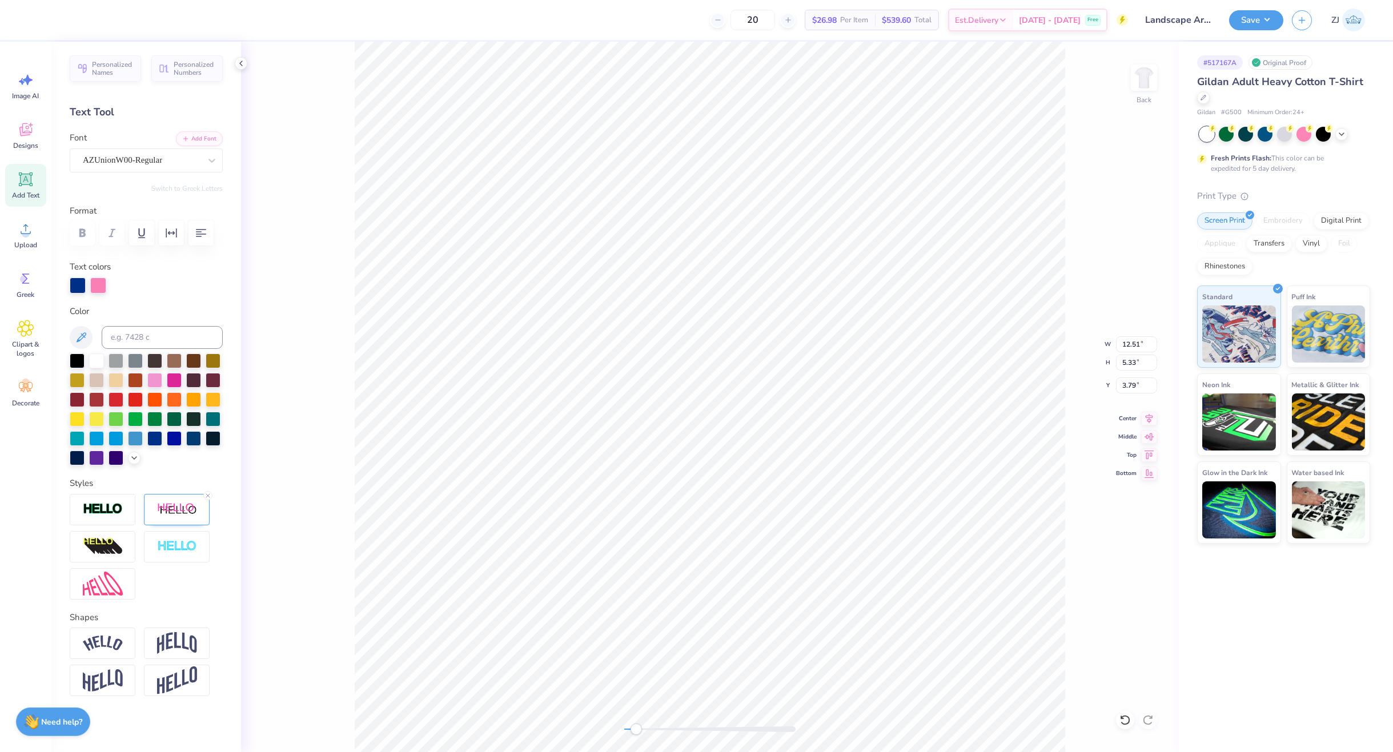
type input "13.54"
type input "13.56"
type input "6.83"
click at [827, 638] on li "Bring to Front" at bounding box center [824, 643] width 90 height 22
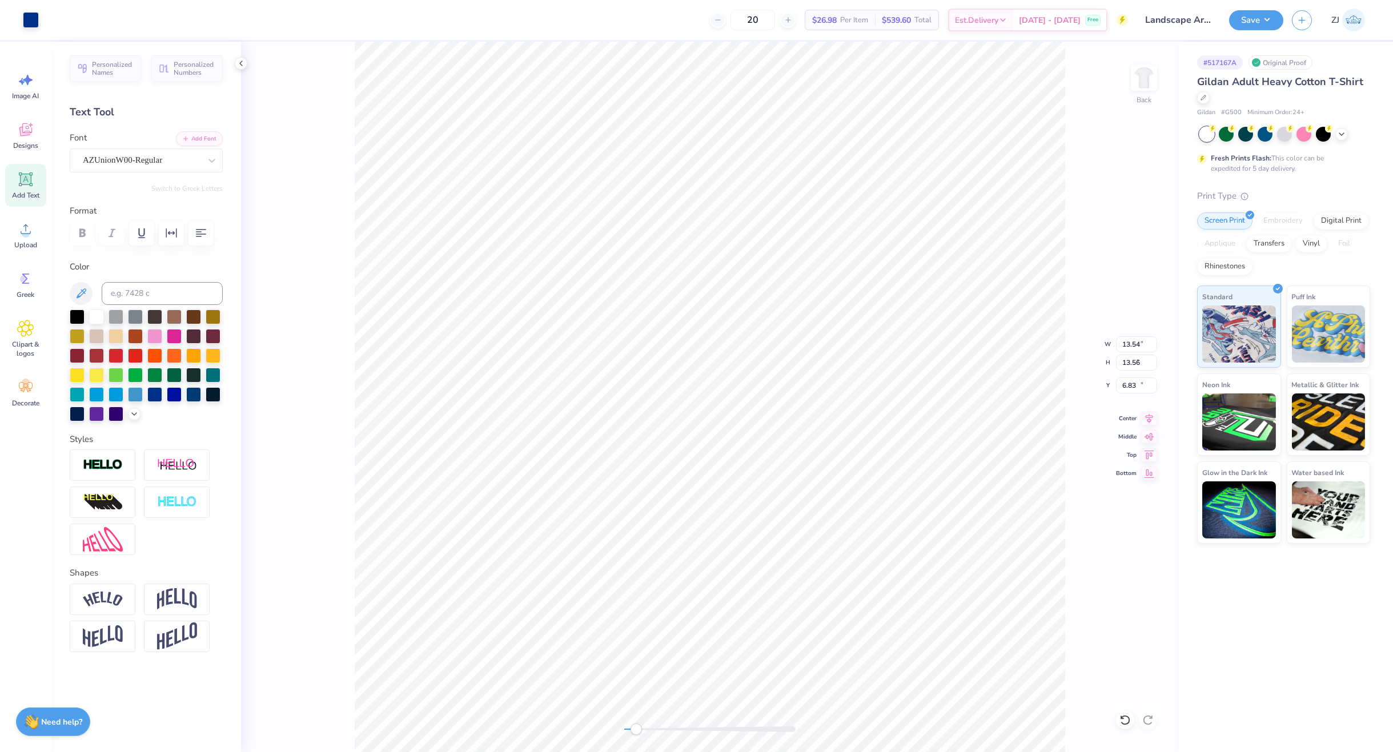
type input "12.43"
type input "0.93"
type input "20.44"
click at [565, 729] on div "Back W 12.43 12.43 " H 0.93 0.93 " Y 20.44 20.44 " Center Middle Top Bottom" at bounding box center [710, 397] width 938 height 710
click at [1128, 344] on input "13.54" at bounding box center [1136, 344] width 41 height 16
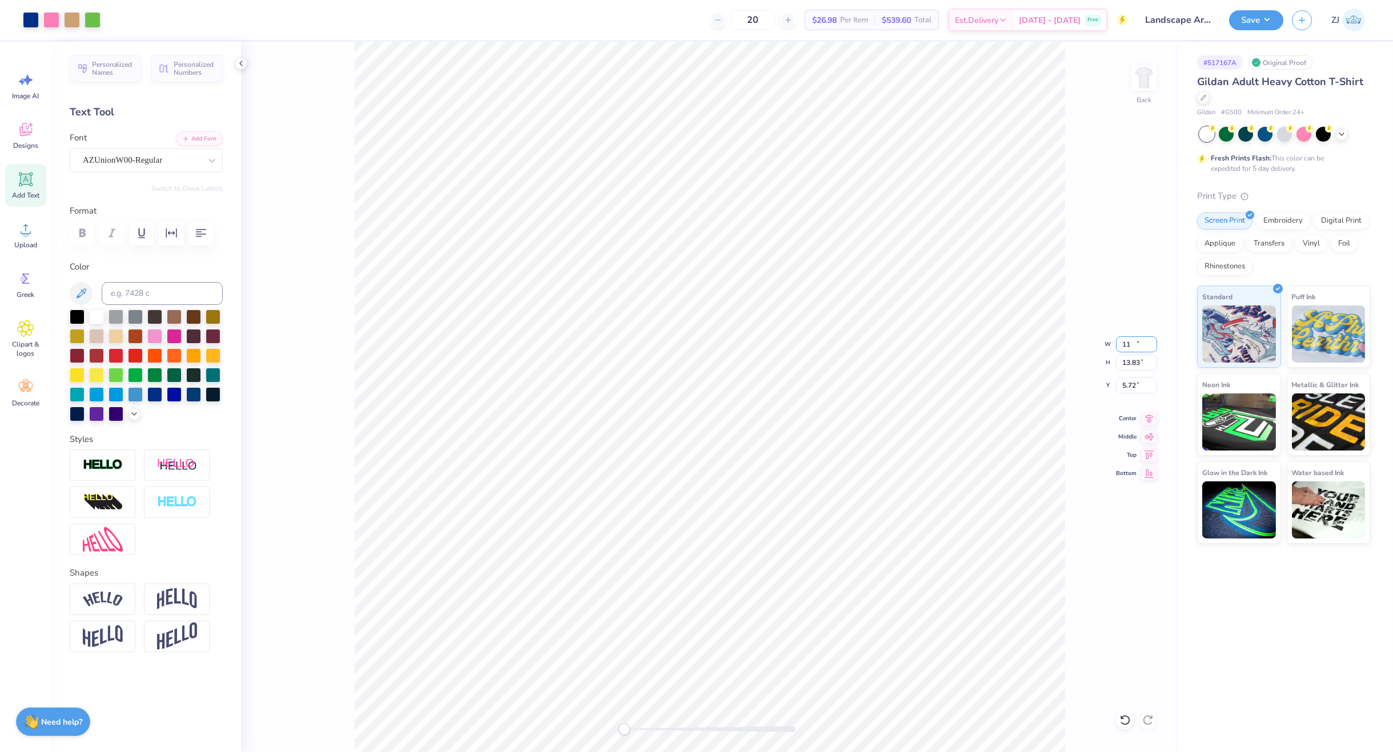
type input "9.16"
type input "13.83"
type input "5.72"
type input "8.92"
type input "13.58"
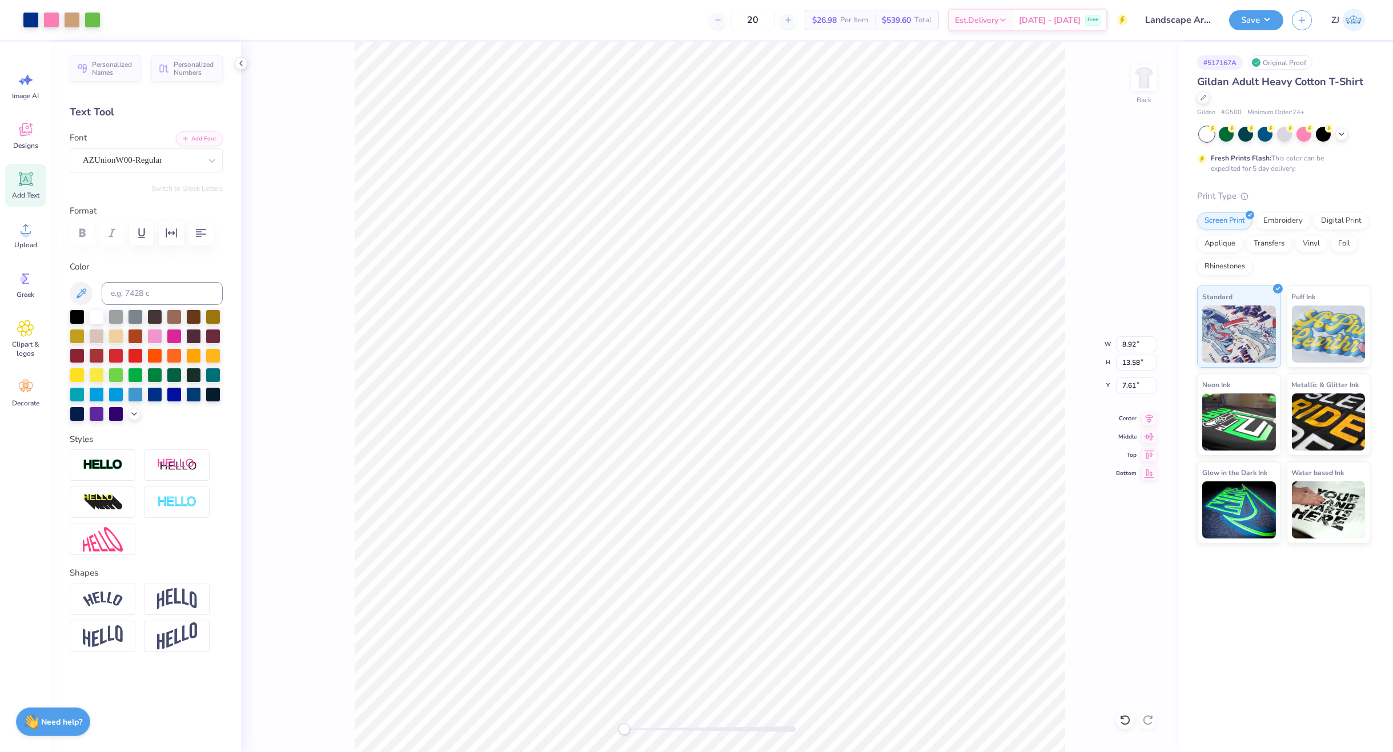
type input "4.87"
type input "7.95"
type input "0.59"
type input "17.85"
drag, startPoint x: 1147, startPoint y: 341, endPoint x: 1145, endPoint y: 352, distance: 10.9
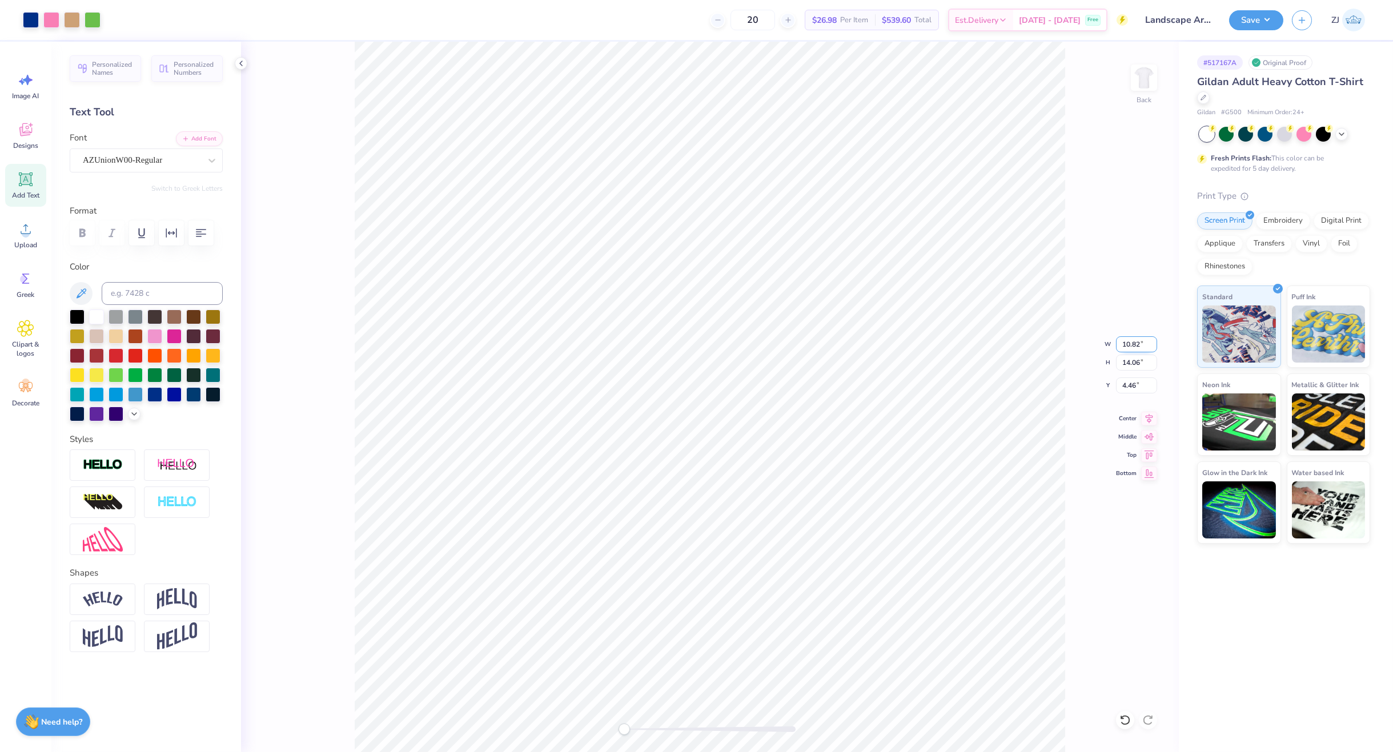
click at [1146, 343] on input "10.82" at bounding box center [1136, 344] width 41 height 16
type input "11.18"
type input "14.33"
type input "4.31"
type input "4.34"
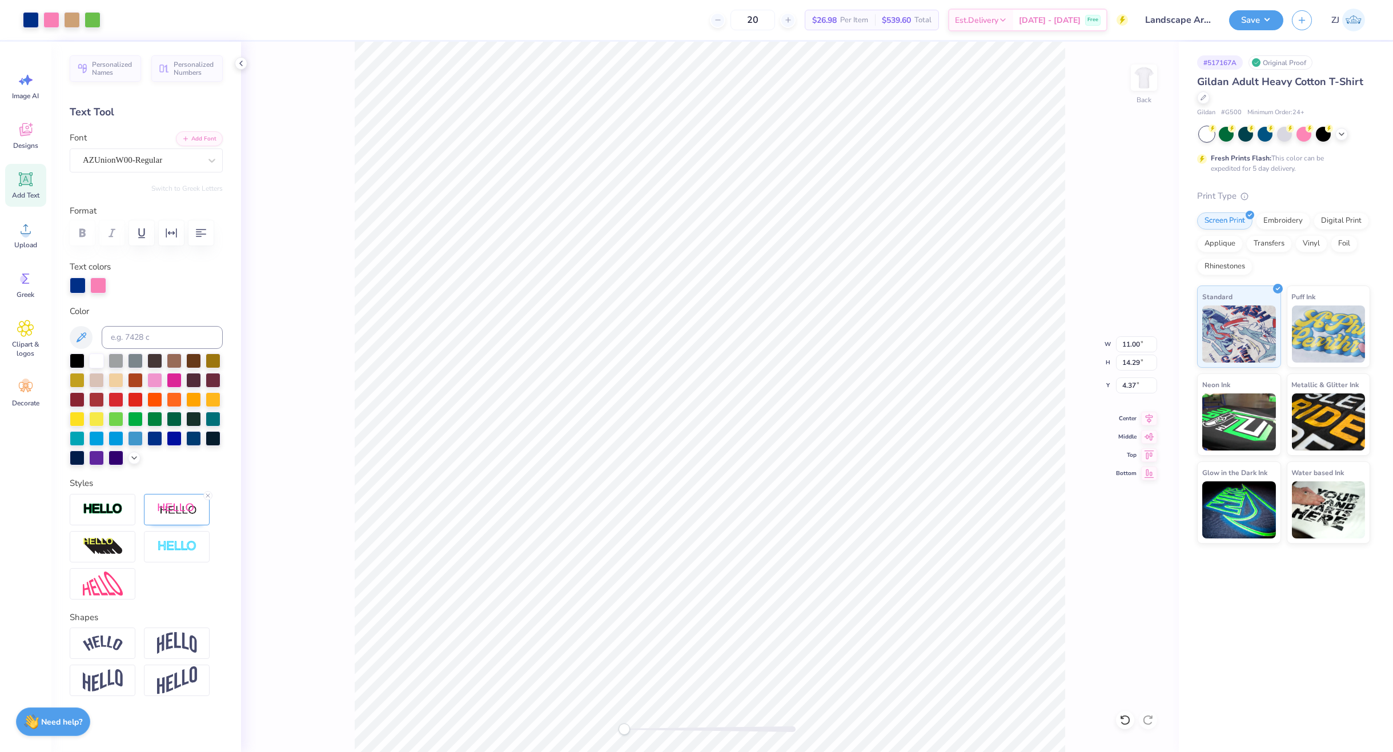
type input "11.00"
type input "14.29"
type input "4.37"
click at [1149, 415] on icon at bounding box center [1148, 417] width 7 height 10
click at [1129, 385] on input "4.37" at bounding box center [1136, 385] width 41 height 16
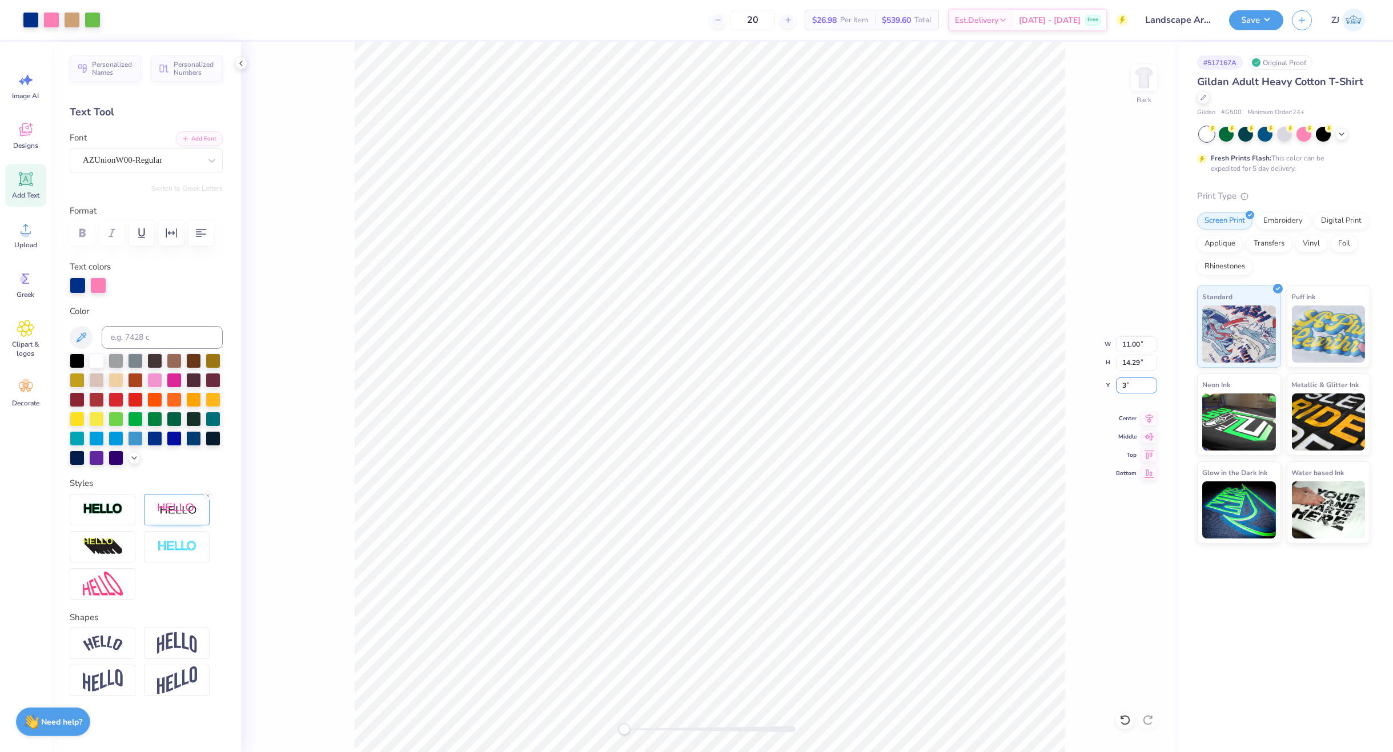
type input "3.00"
click at [1256, 15] on button "Save" at bounding box center [1256, 19] width 54 height 20
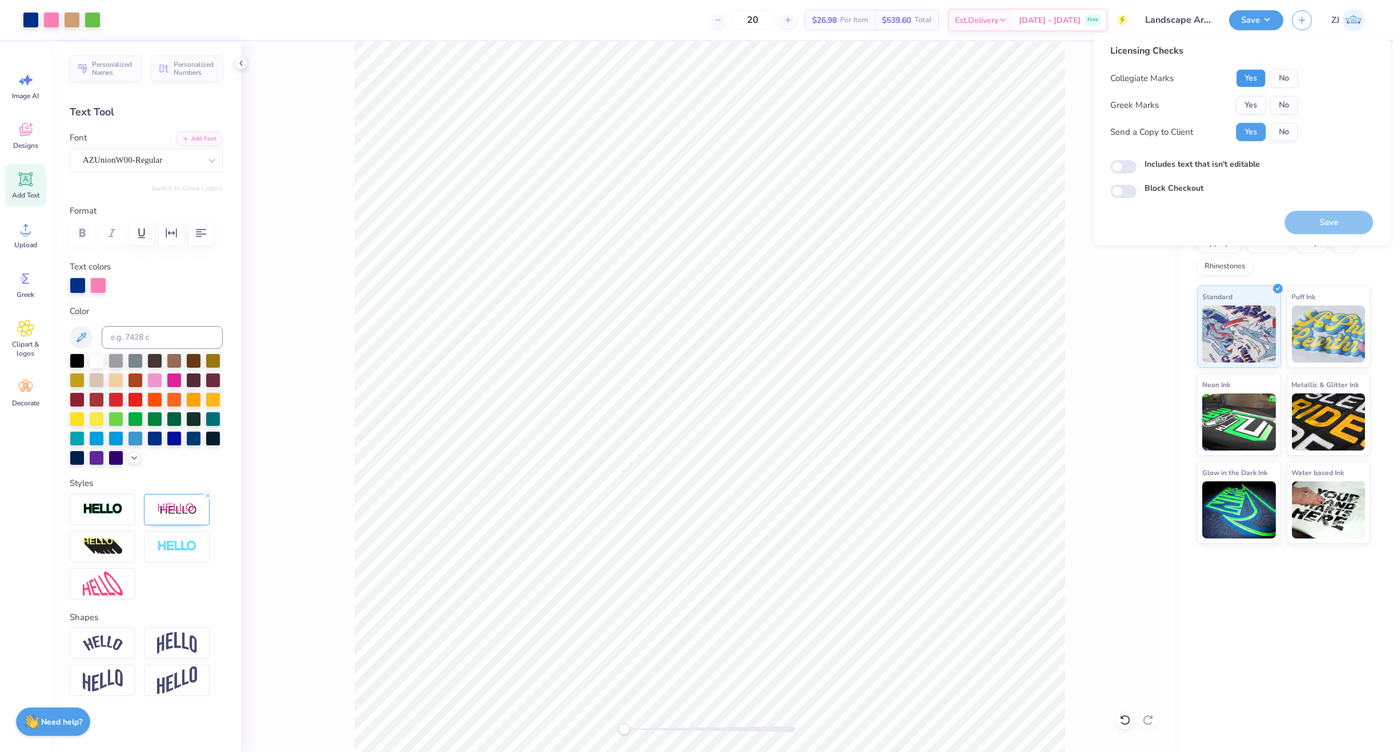
click at [1249, 76] on button "Yes" at bounding box center [1251, 78] width 30 height 18
click at [1282, 102] on button "No" at bounding box center [1283, 105] width 27 height 18
click at [1330, 226] on button "Save" at bounding box center [1328, 222] width 89 height 23
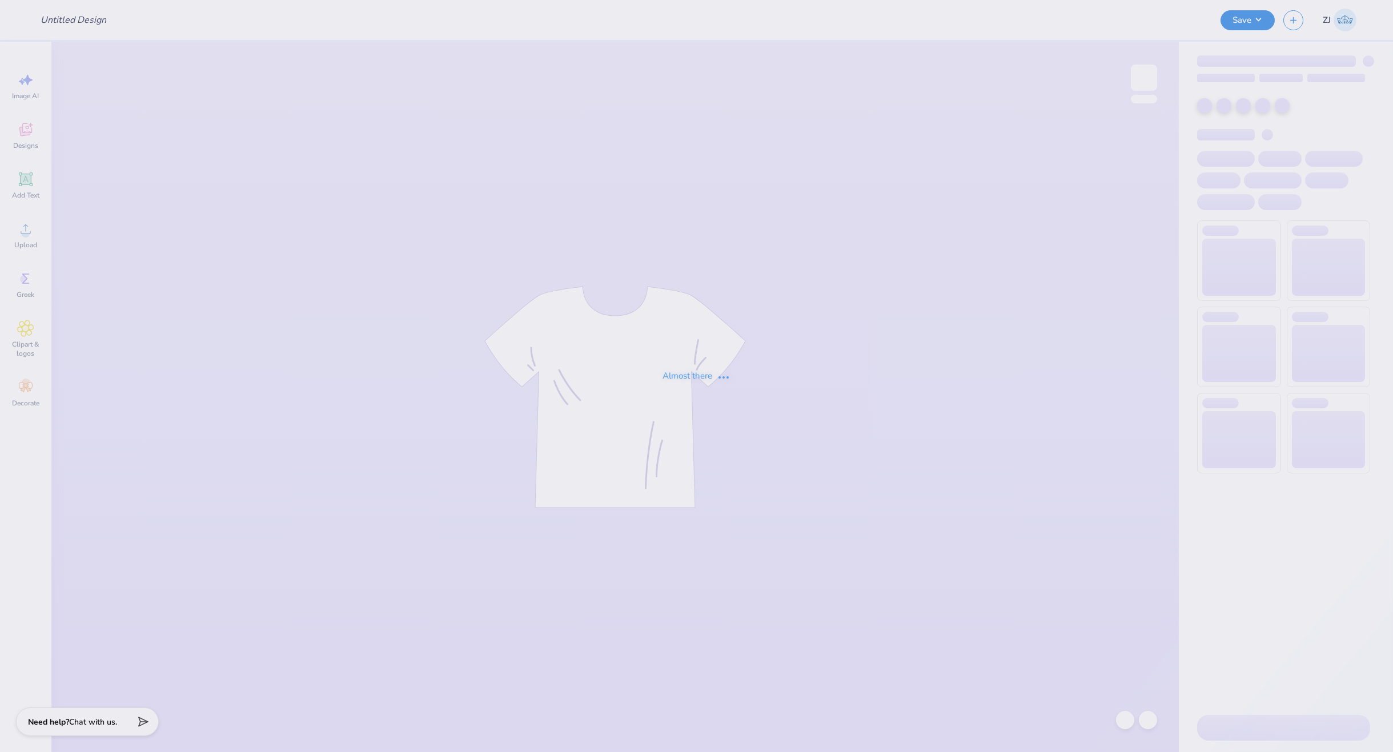
type input "Landscape Architecture shirts"
